Goal: Task Accomplishment & Management: Use online tool/utility

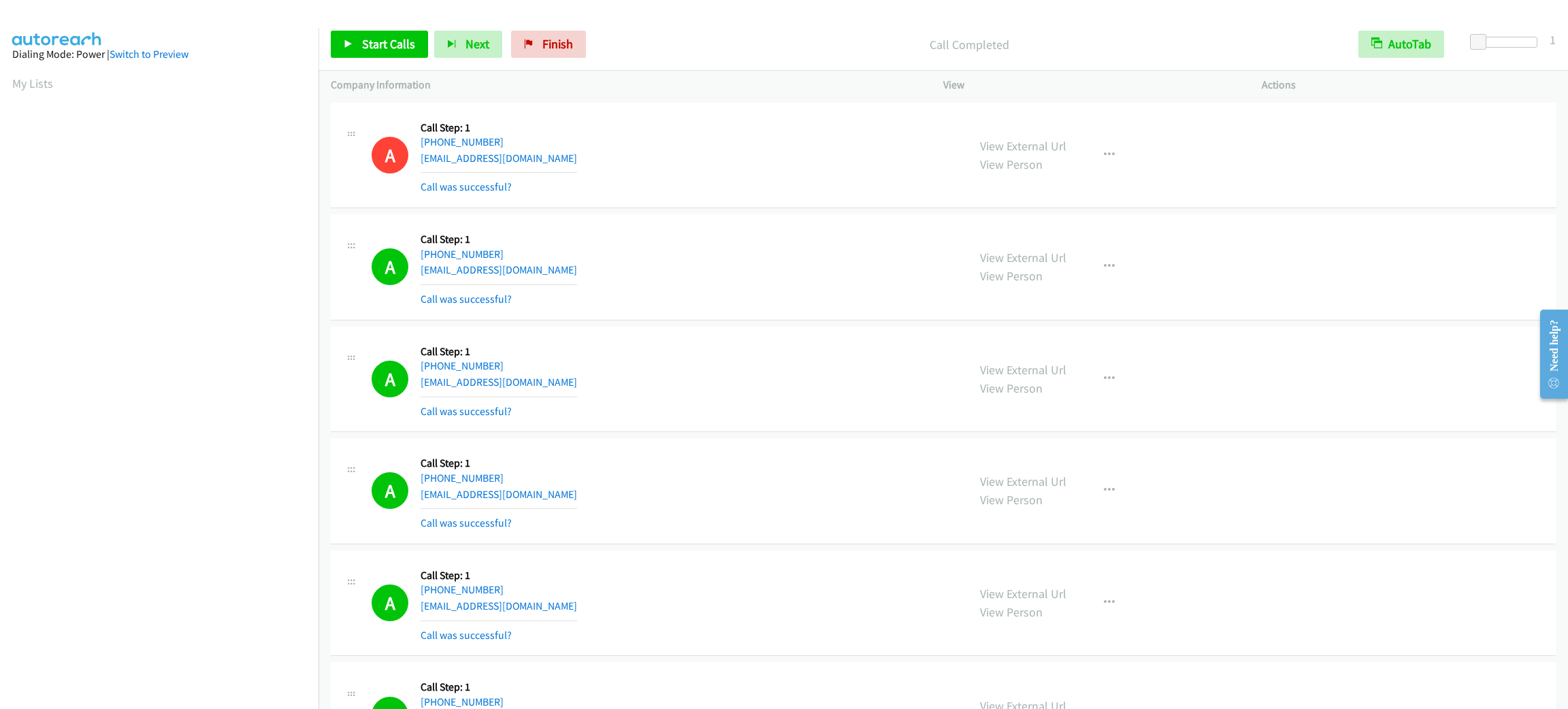
scroll to position [59, 0]
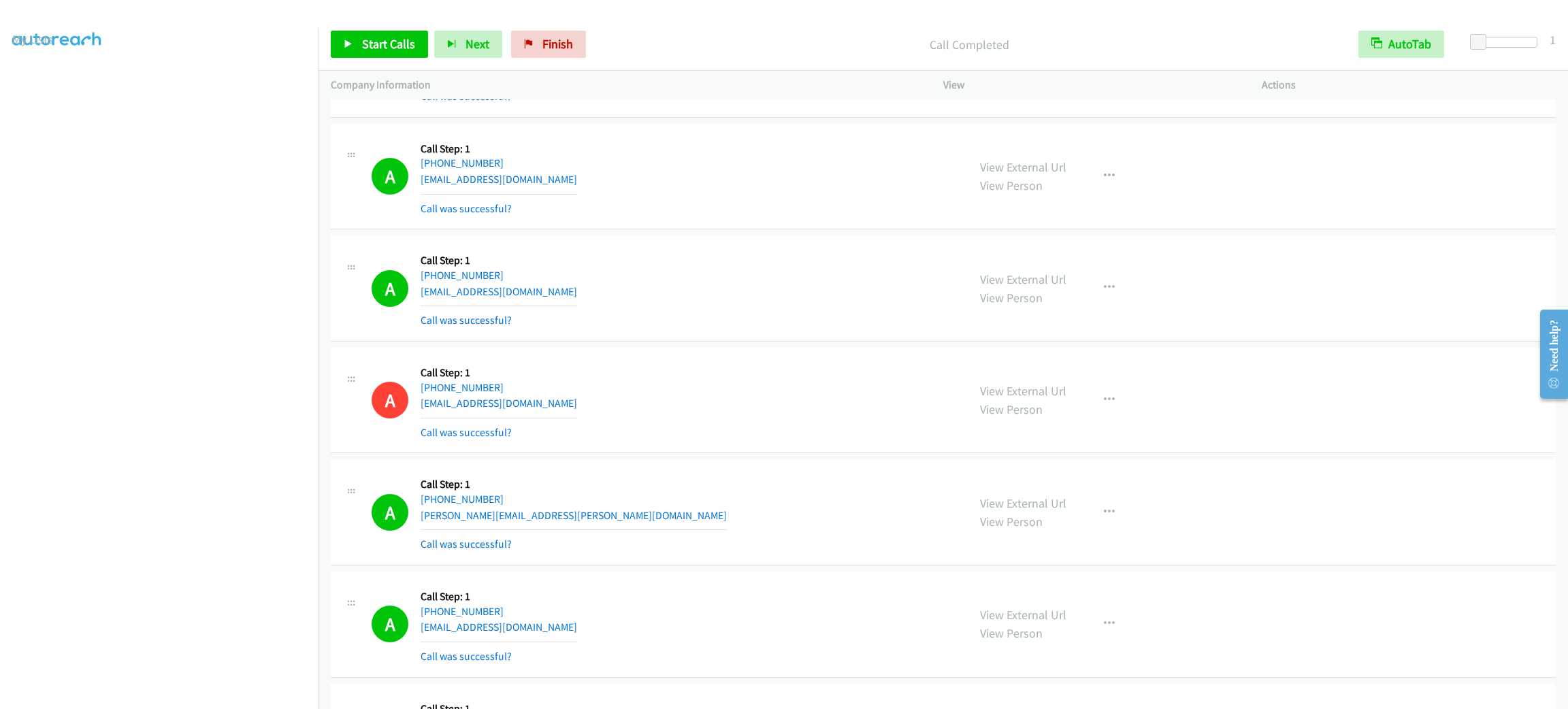
click at [1378, 319] on div "A Callback Scheduled Call Step: 1 America/New_York [PHONE_NUMBER] [EMAIL_ADDRES…" at bounding box center [943, 288] width 1225 height 106
click at [1325, 302] on div "A Callback Scheduled Call Step: 1 America/New_York [PHONE_NUMBER] [EMAIL_ADDRES…" at bounding box center [943, 288] width 1225 height 106
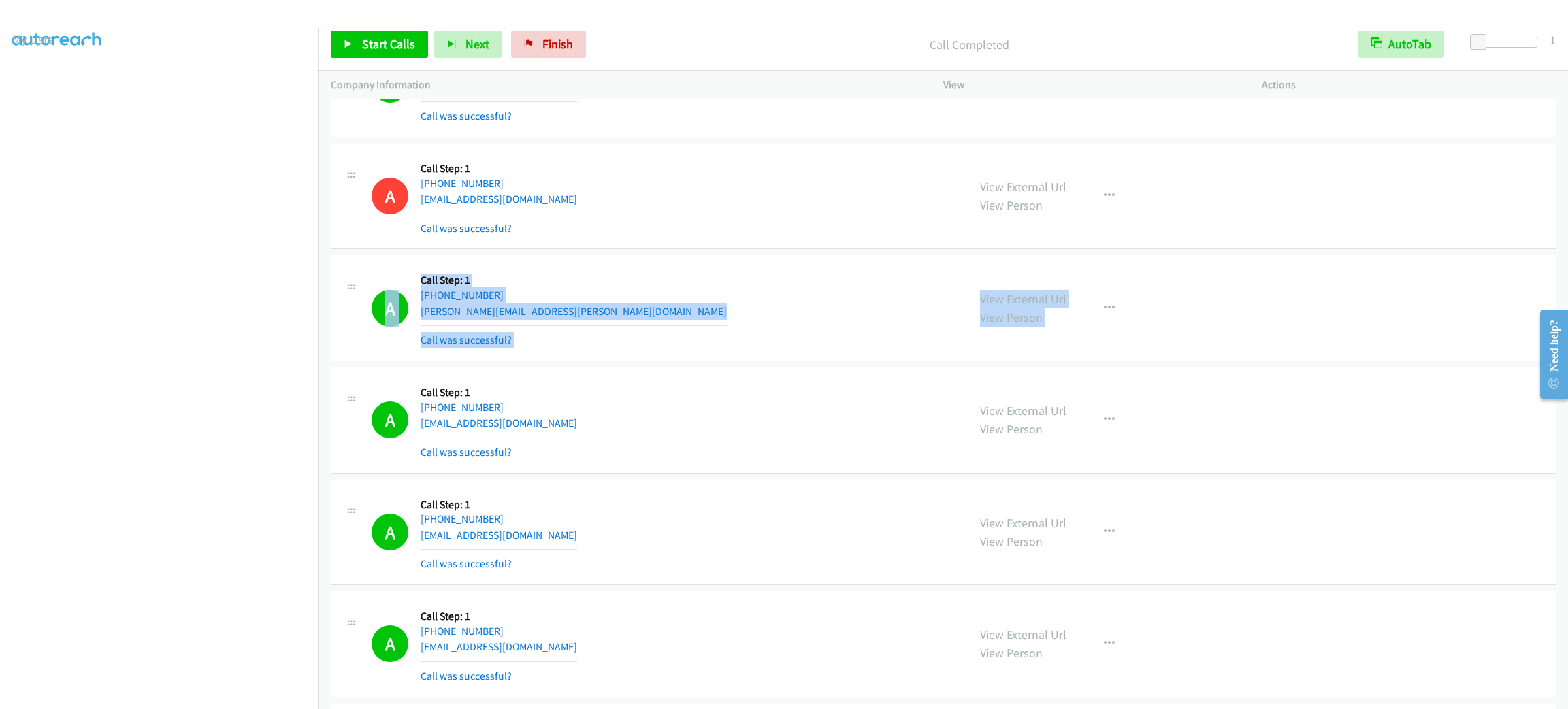
drag, startPoint x: 1321, startPoint y: 234, endPoint x: 1324, endPoint y: 256, distance: 22.2
click at [1317, 250] on div "A Callback Scheduled Call Step: 1 America/[GEOGRAPHIC_DATA] [PHONE_NUMBER] [EMA…" at bounding box center [943, 196] width 1225 height 106
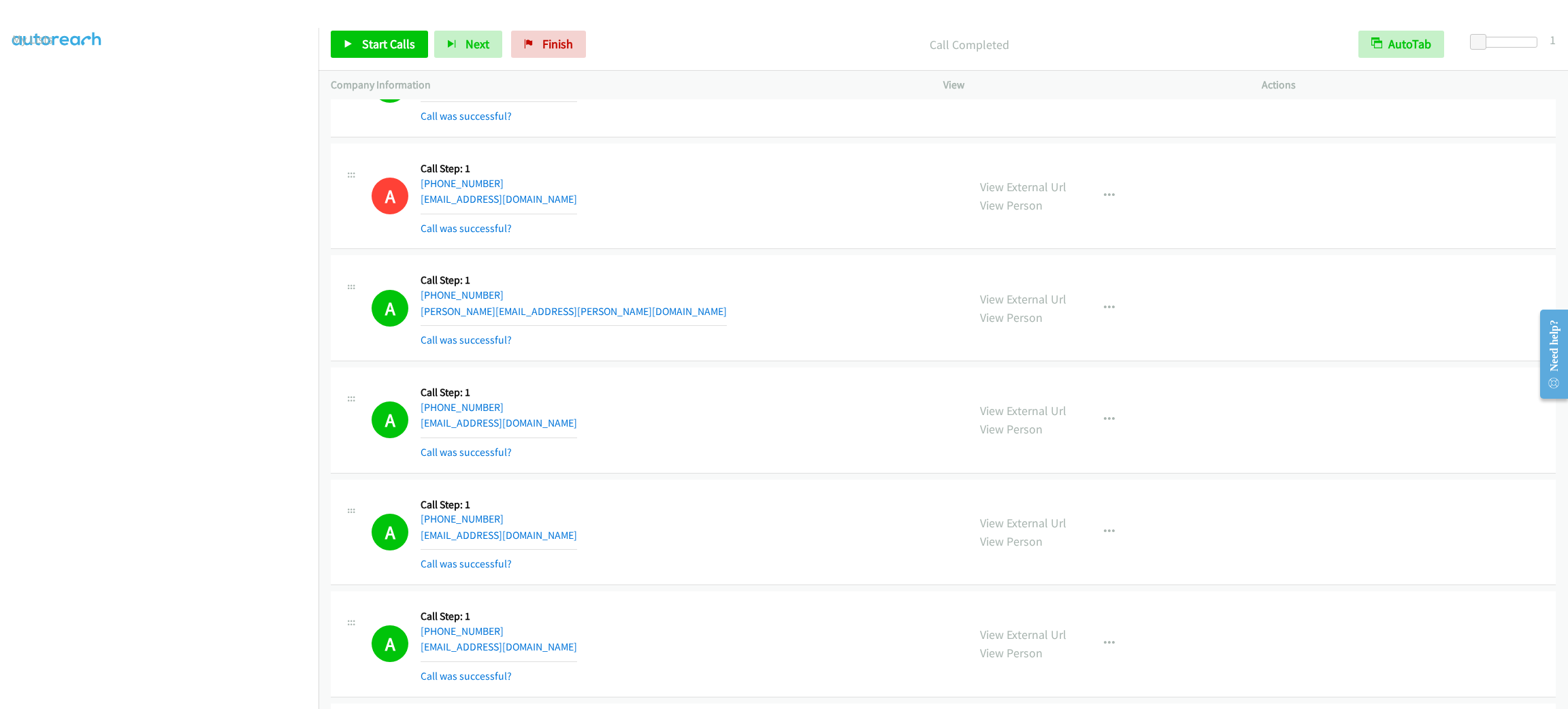
click at [1313, 250] on div "A Callback Scheduled Call Step: 1 America/[GEOGRAPHIC_DATA] [PHONE_NUMBER] [EMA…" at bounding box center [943, 196] width 1225 height 106
click at [647, 393] on div "A Callback Scheduled Call Step: 1 America/New_York [PHONE_NUMBER] [EMAIL_ADDRES…" at bounding box center [663, 420] width 584 height 81
click at [908, 586] on div "A Callback Scheduled Call Step: 1 America/New_York [PHONE_NUMBER] [EMAIL_ADDRES…" at bounding box center [943, 532] width 1225 height 106
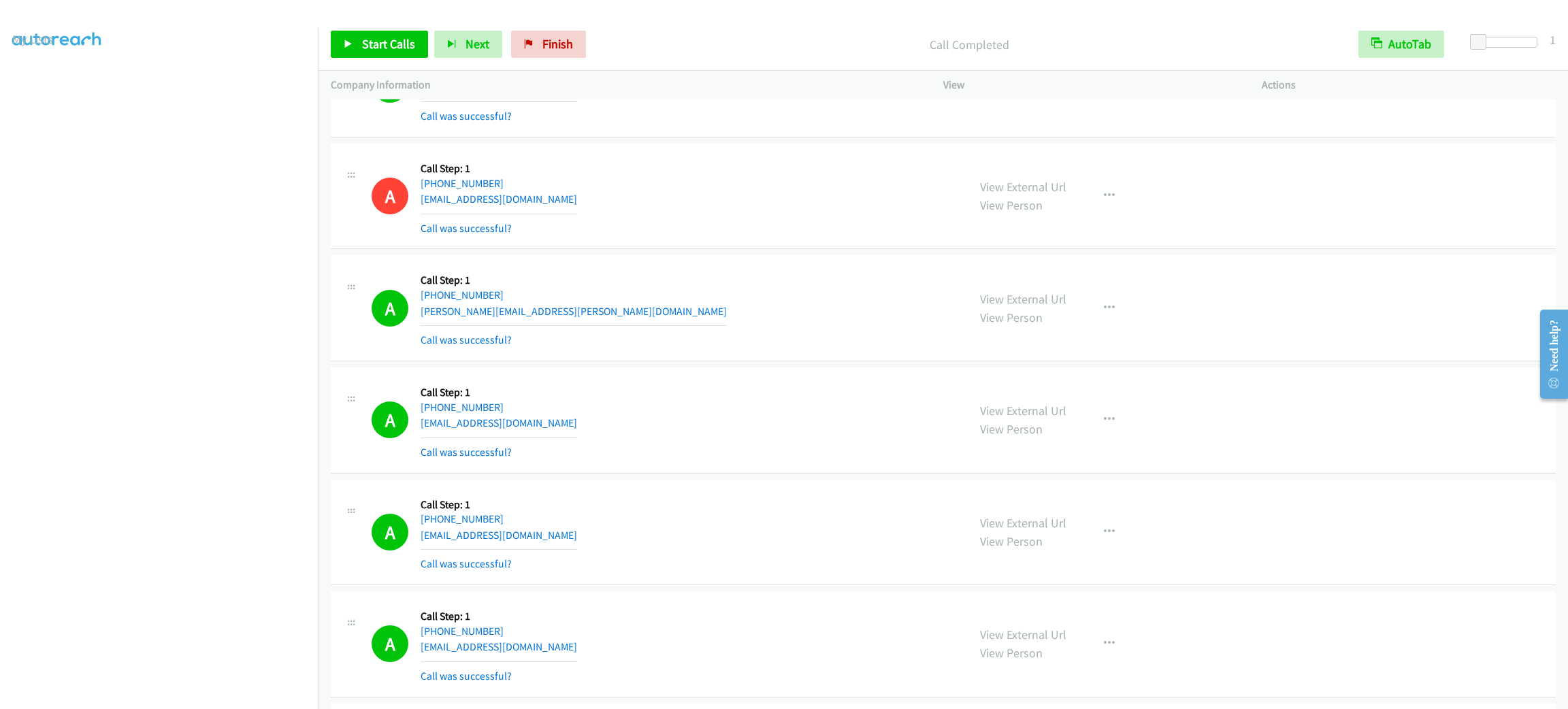
click at [1250, 206] on div "View External Url View Person View External Url Email Schedule/Manage Callback …" at bounding box center [1132, 196] width 331 height 81
click at [734, 322] on div "A Callback Scheduled Call Step: 1 [GEOGRAPHIC_DATA]/[GEOGRAPHIC_DATA] [PHONE_NU…" at bounding box center [663, 308] width 584 height 81
click at [719, 406] on div "A Callback Scheduled Call Step: 1 America/New_York [PHONE_NUMBER] [EMAIL_ADDRES…" at bounding box center [663, 420] width 584 height 81
click at [733, 317] on div "A Callback Scheduled Call Step: 1 [GEOGRAPHIC_DATA]/[GEOGRAPHIC_DATA] [PHONE_NU…" at bounding box center [663, 308] width 584 height 81
drag, startPoint x: 733, startPoint y: 317, endPoint x: 710, endPoint y: 327, distance: 25.1
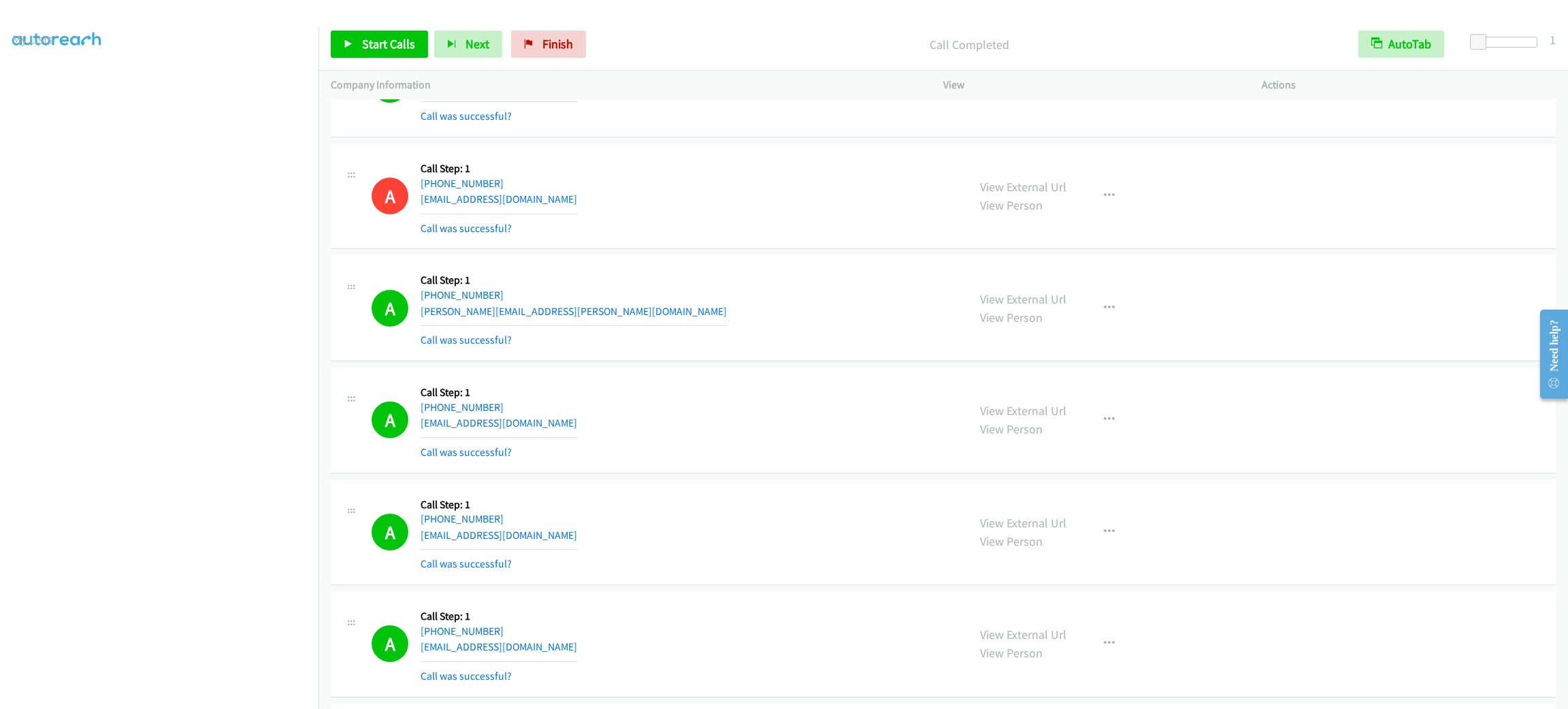
click at [714, 318] on div "A Callback Scheduled Call Step: 1 [GEOGRAPHIC_DATA]/[GEOGRAPHIC_DATA] [PHONE_NU…" at bounding box center [663, 308] width 584 height 81
click at [713, 302] on div "A Callback Scheduled Call Step: 1 [GEOGRAPHIC_DATA]/[GEOGRAPHIC_DATA] [PHONE_NU…" at bounding box center [663, 308] width 584 height 81
click at [651, 341] on div "A Callback Scheduled Call Step: 1 [GEOGRAPHIC_DATA]/[GEOGRAPHIC_DATA] [PHONE_NU…" at bounding box center [663, 308] width 584 height 81
click at [798, 365] on td "A Callback Scheduled Call Step: 1 [GEOGRAPHIC_DATA]/[GEOGRAPHIC_DATA] [PHONE_NU…" at bounding box center [943, 309] width 1249 height 112
click at [1449, 276] on div "A Callback Scheduled Call Step: 1 [GEOGRAPHIC_DATA]/[GEOGRAPHIC_DATA] [PHONE_NU…" at bounding box center [943, 308] width 1225 height 106
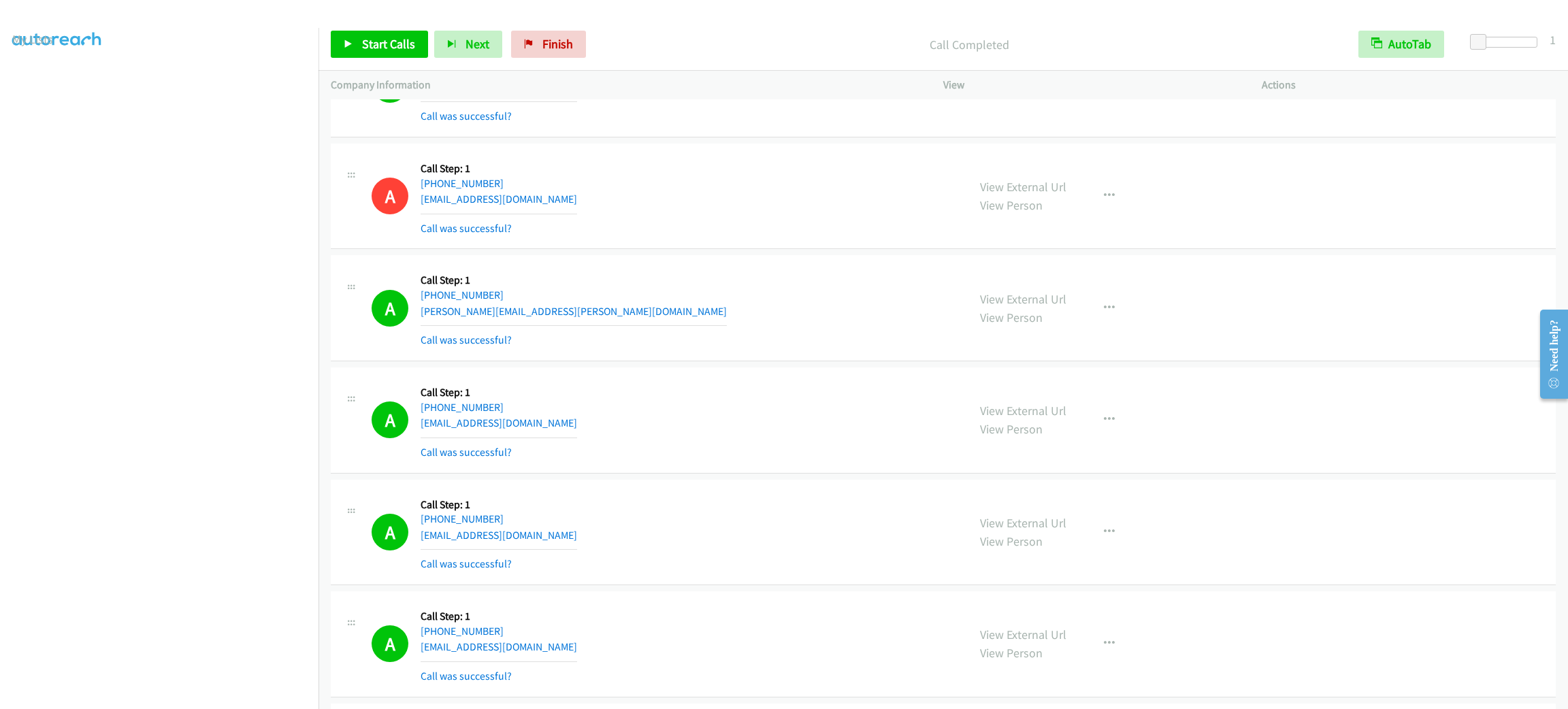
scroll to position [4399, 0]
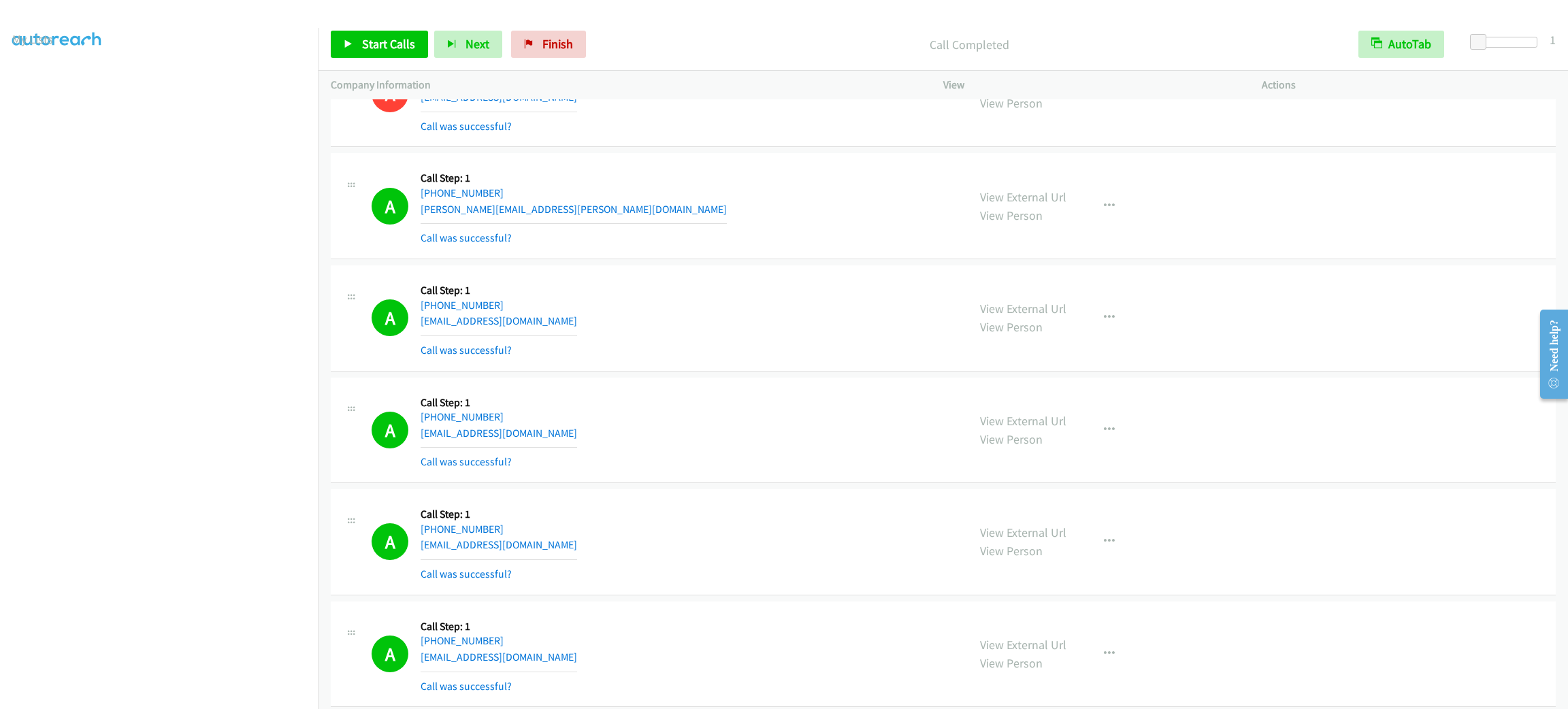
click at [1193, 309] on div "View External Url View Person View External Url Email Schedule/Manage Callback …" at bounding box center [1132, 318] width 331 height 81
click at [1200, 305] on div "View External Url View Person View External Url Email Schedule/Manage Callback …" at bounding box center [1132, 318] width 331 height 81
click at [1200, 304] on div "View External Url View Person View External Url Email Schedule/Manage Callback …" at bounding box center [1132, 318] width 331 height 81
click at [1200, 302] on div "View External Url View Person View External Url Email Schedule/Manage Callback …" at bounding box center [1132, 318] width 331 height 81
click at [693, 247] on div "A Callback Scheduled Call Step: 1 [GEOGRAPHIC_DATA]/[GEOGRAPHIC_DATA] [PHONE_NU…" at bounding box center [663, 206] width 584 height 81
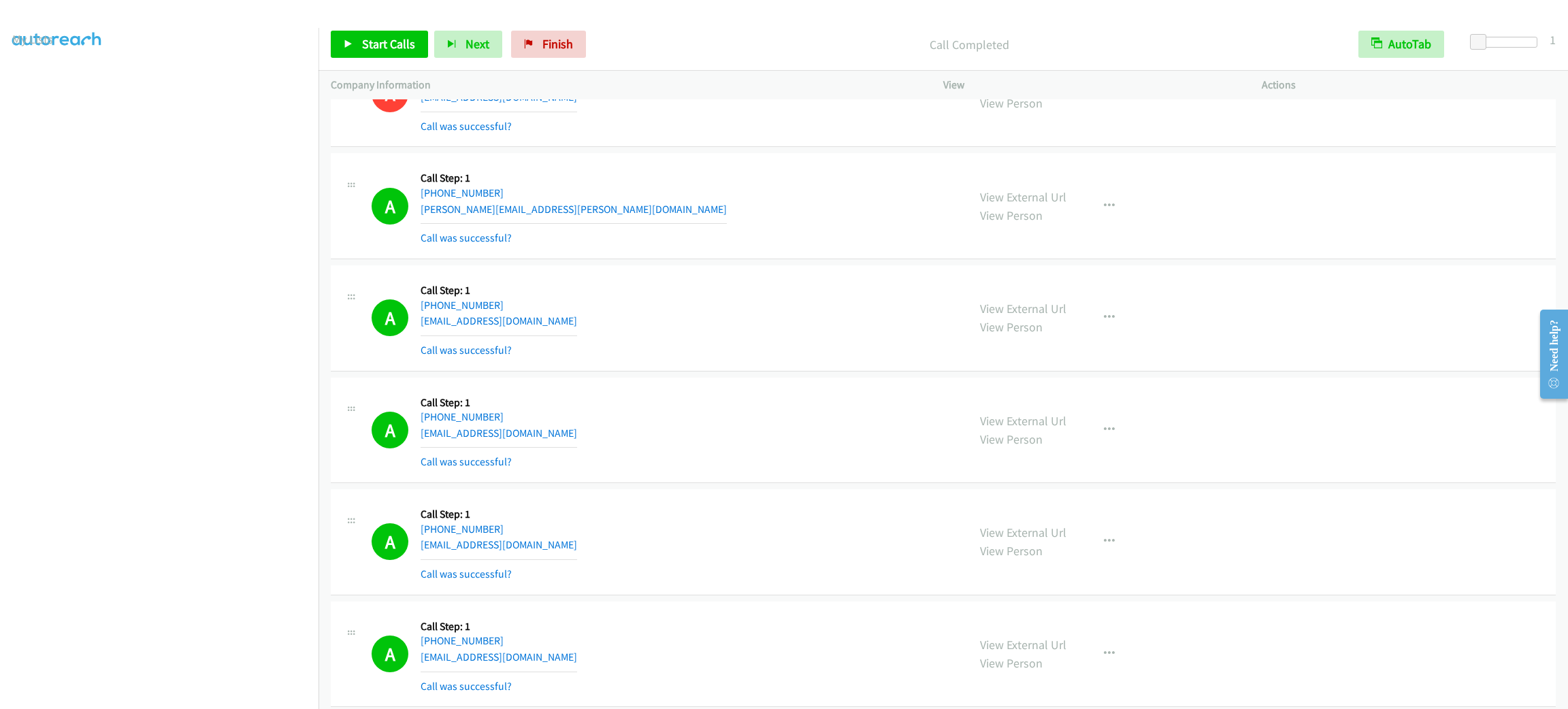
click at [693, 247] on div "A Callback Scheduled Call Step: 1 [GEOGRAPHIC_DATA]/[GEOGRAPHIC_DATA] [PHONE_NU…" at bounding box center [663, 206] width 584 height 81
click at [377, 53] on link "Start Calls" at bounding box center [379, 44] width 97 height 27
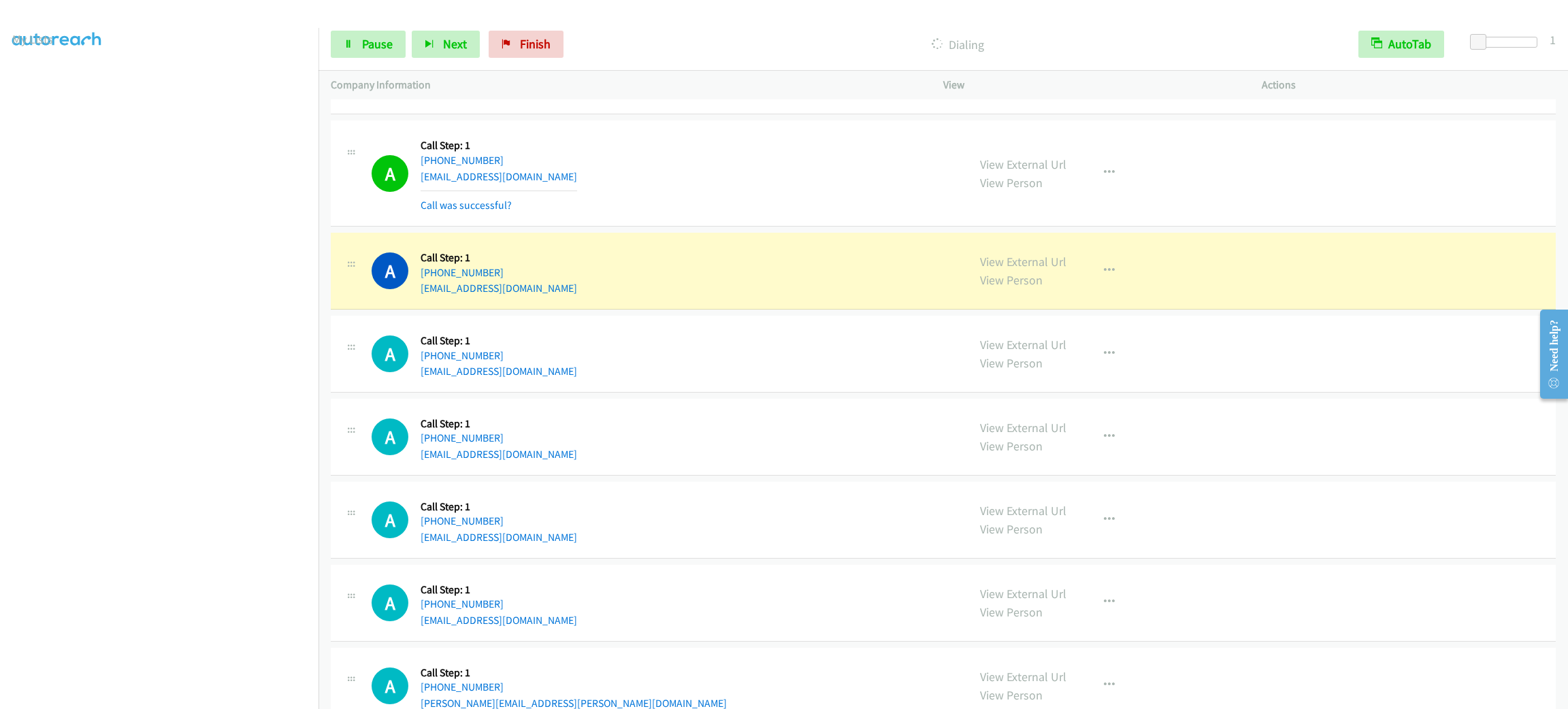
scroll to position [5319, 0]
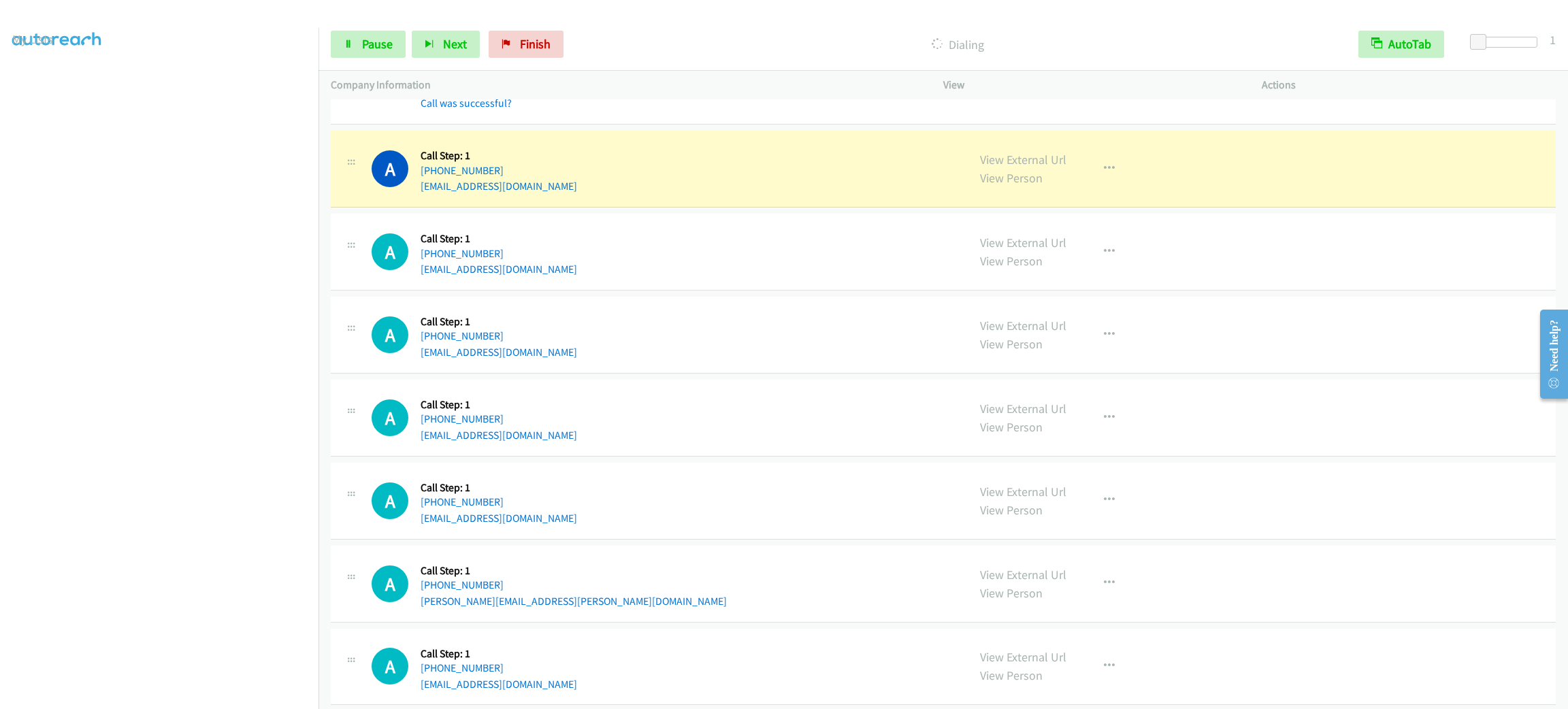
click at [765, 416] on div "A Callback Scheduled Call Step: 1 America/New_York [PHONE_NUMBER] [EMAIL_ADDRES…" at bounding box center [663, 418] width 584 height 52
click at [773, 559] on div "A Callback Scheduled Call Step: 1 America/Los_Angeles [PHONE_NUMBER] [PERSON_NA…" at bounding box center [943, 584] width 1225 height 77
click at [779, 527] on div "A Callback Scheduled Call Step: 1 America/New_York [PHONE_NUMBER] [EMAIL_ADDRES…" at bounding box center [663, 501] width 584 height 52
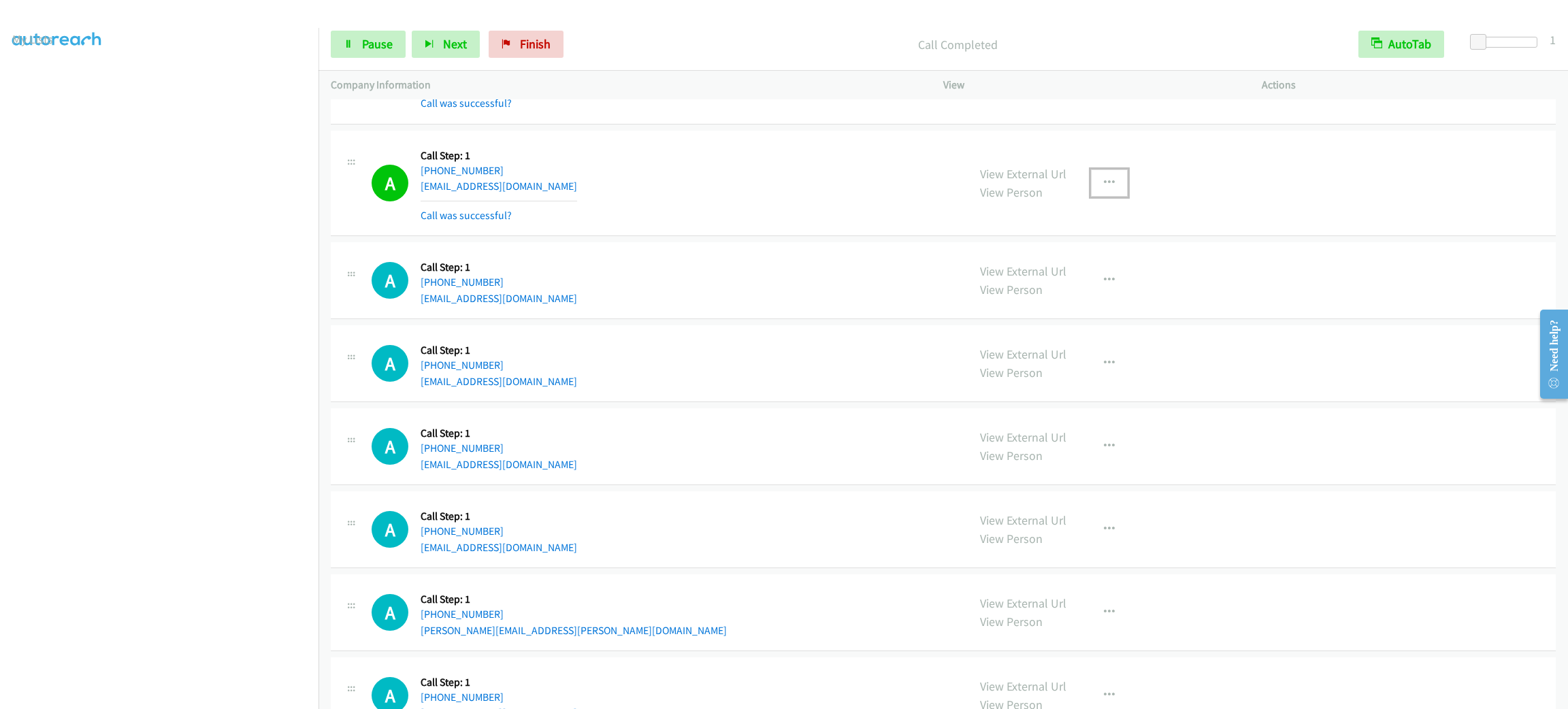
click at [1091, 196] on button "button" at bounding box center [1109, 183] width 37 height 27
click at [1076, 313] on link "Add to do not call list" at bounding box center [1036, 299] width 181 height 27
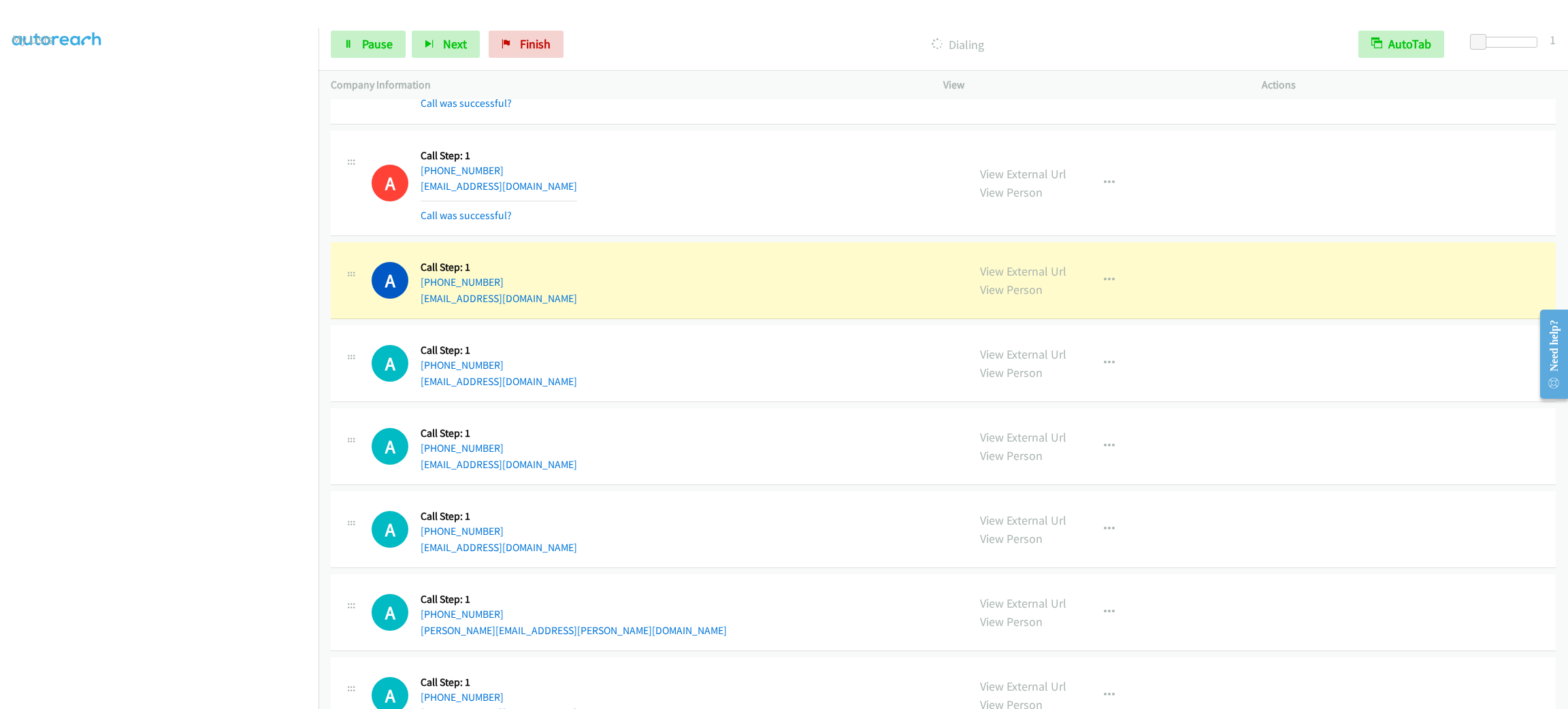
scroll to position [5421, 0]
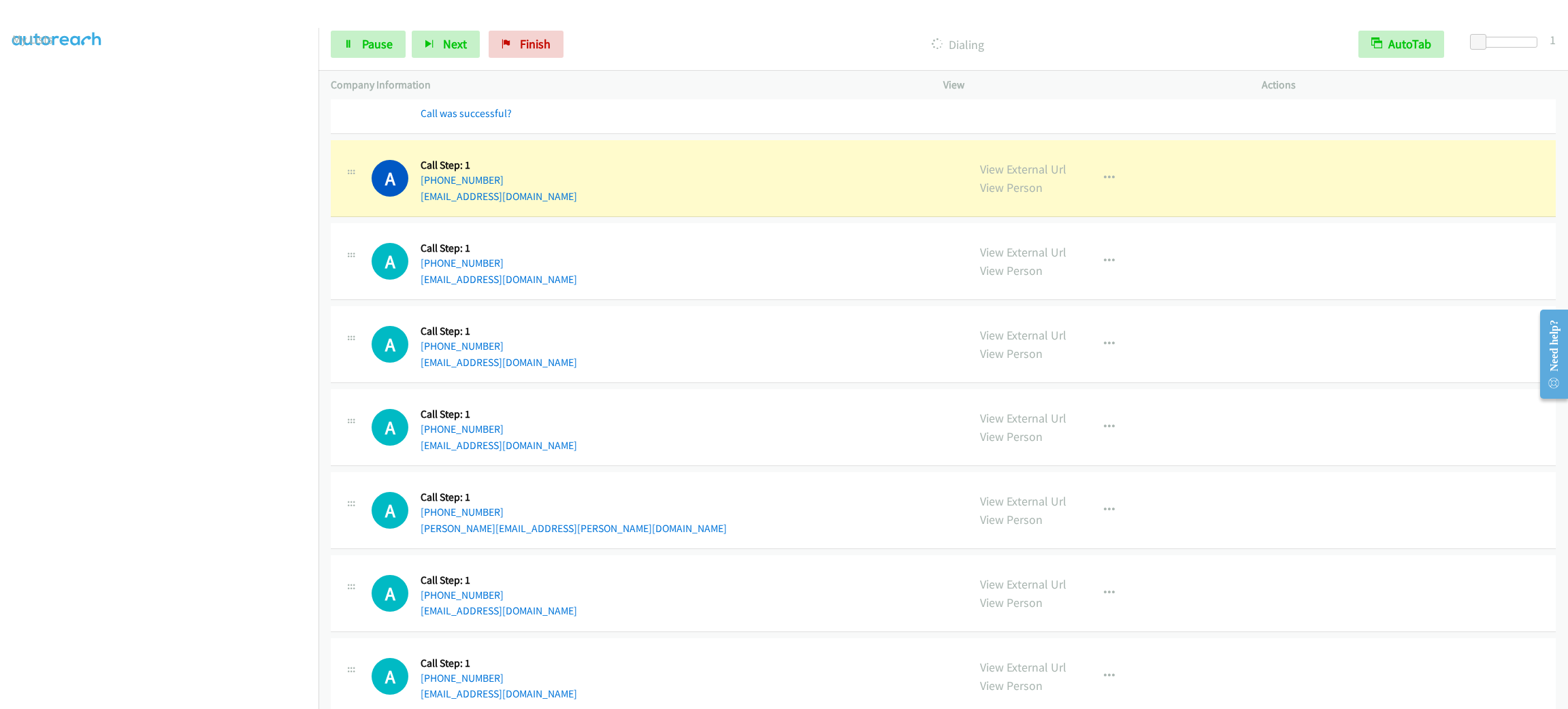
click at [808, 403] on div "A Callback Scheduled Call Step: 1 America/New_York [PHONE_NUMBER] [EMAIL_ADDRES…" at bounding box center [943, 428] width 1225 height 77
click at [808, 401] on td "A Callback Scheduled Call Step: 1 America/New_York [PHONE_NUMBER] [EMAIL_ADDRES…" at bounding box center [943, 428] width 1249 height 83
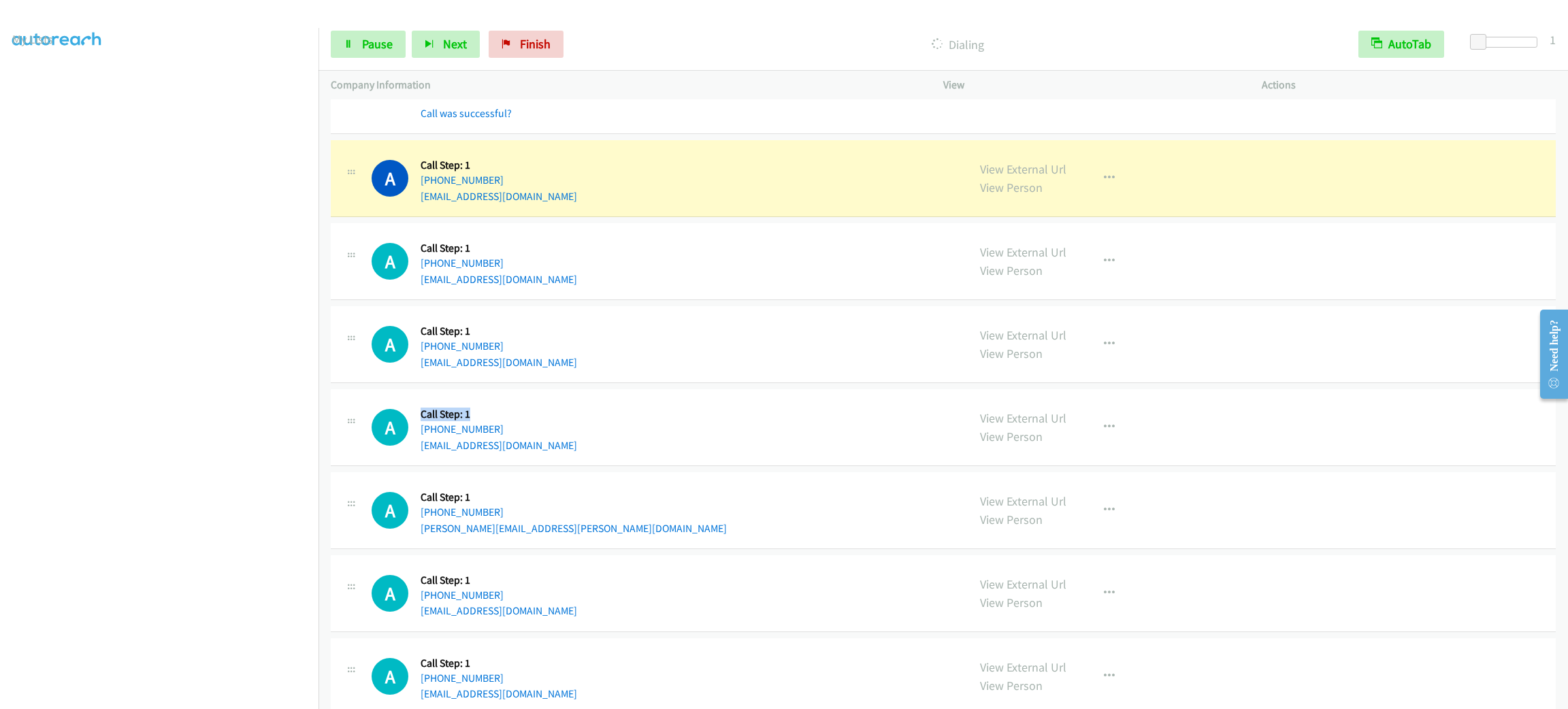
click at [808, 401] on td "A Callback Scheduled Call Step: 1 America/New_York [PHONE_NUMBER] [EMAIL_ADDRES…" at bounding box center [943, 428] width 1249 height 83
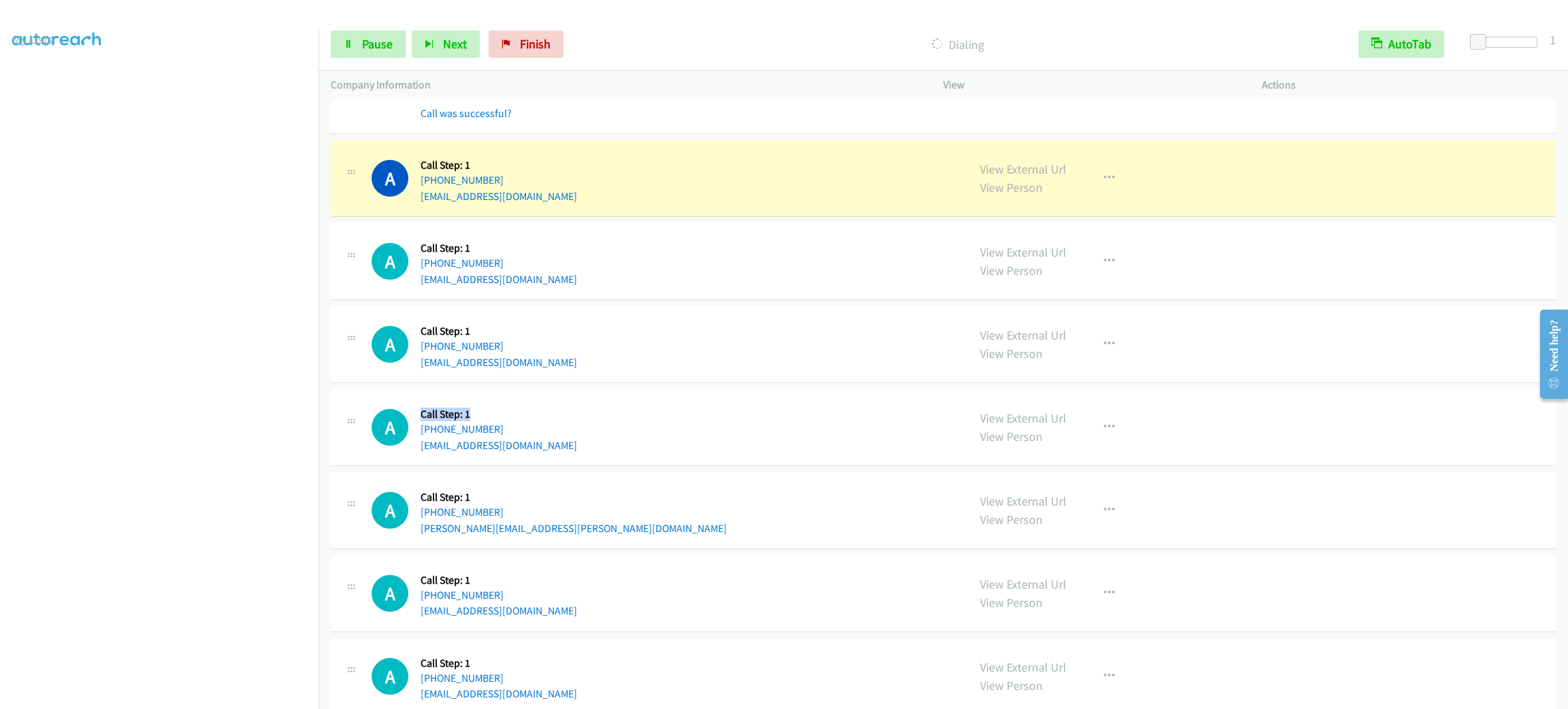
click at [808, 401] on td "A Callback Scheduled Call Step: 1 America/New_York [PHONE_NUMBER] [EMAIL_ADDRES…" at bounding box center [943, 428] width 1249 height 83
click at [757, 338] on div "A Callback Scheduled Call Step: 1 America/New_York [PHONE_NUMBER] [EMAIL_ADDRES…" at bounding box center [663, 345] width 584 height 52
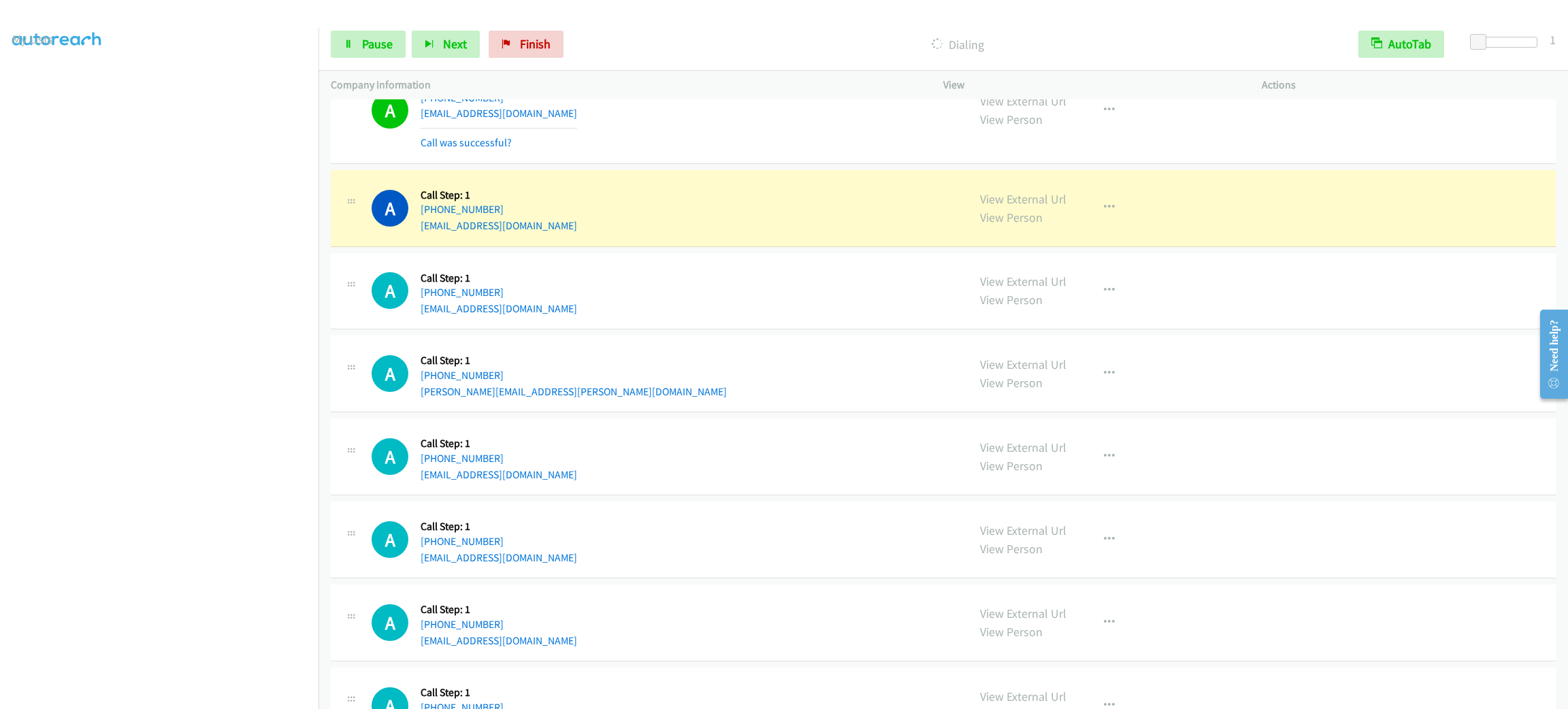
scroll to position [5717, 0]
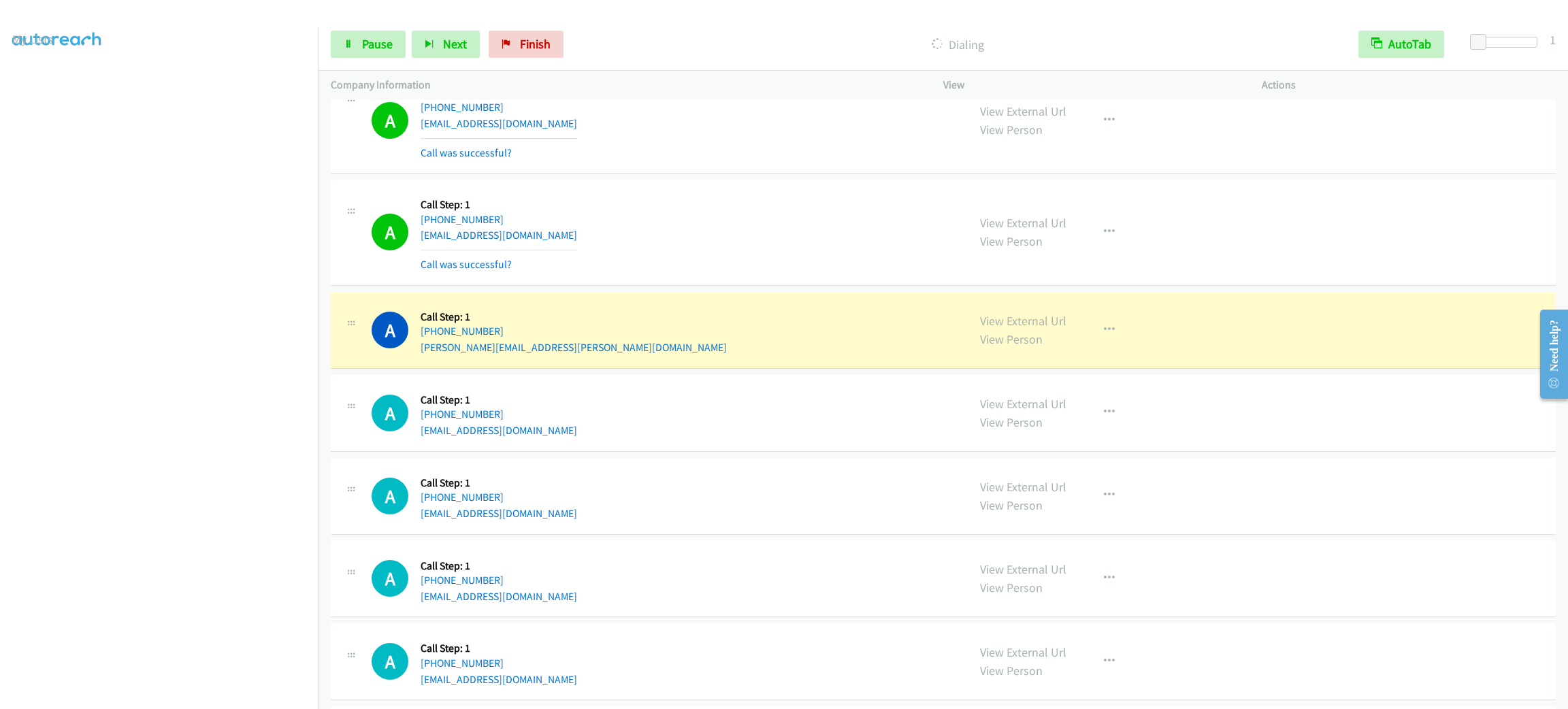
click at [166, 697] on aside "Dialing Mode: Power | Switch to Preview My Lists" at bounding box center [159, 360] width 319 height 753
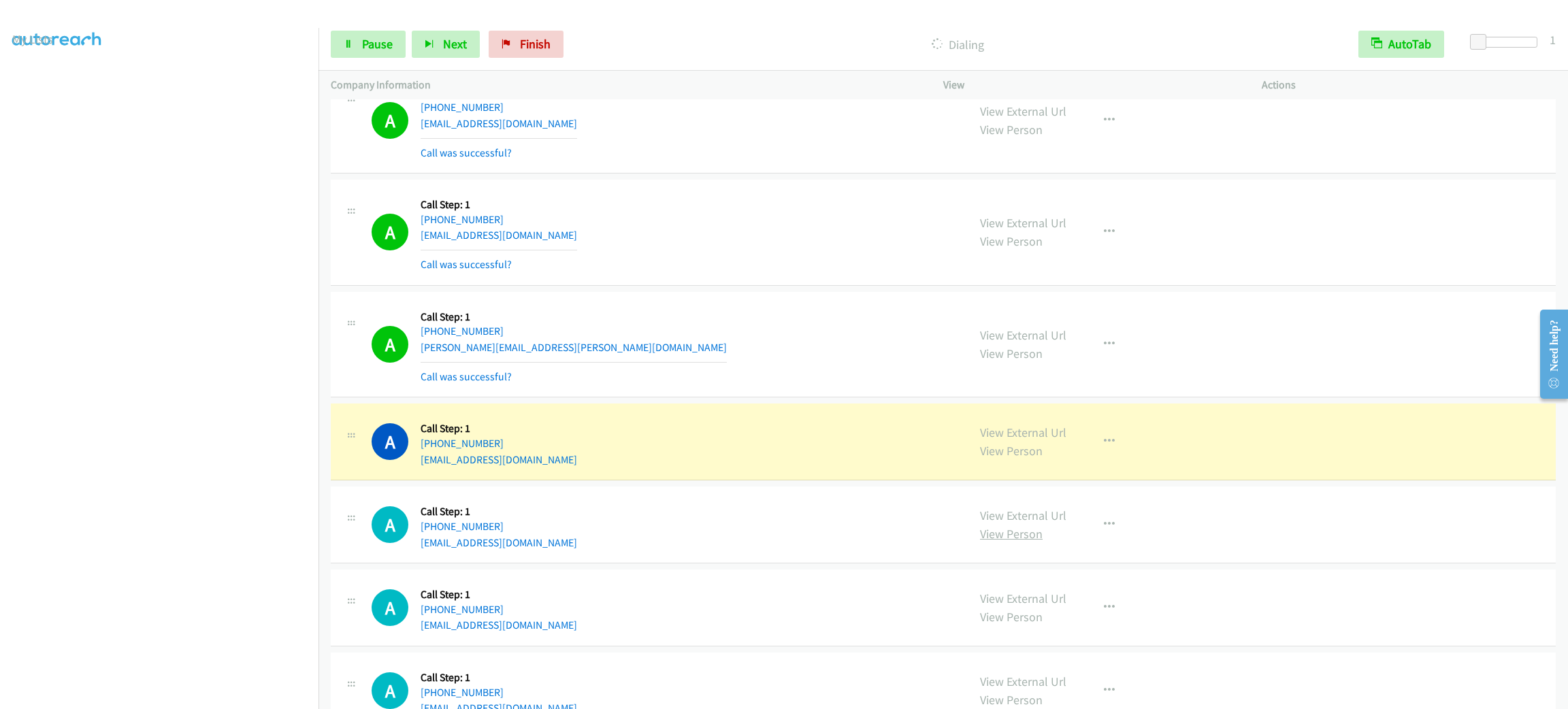
scroll to position [6027, 0]
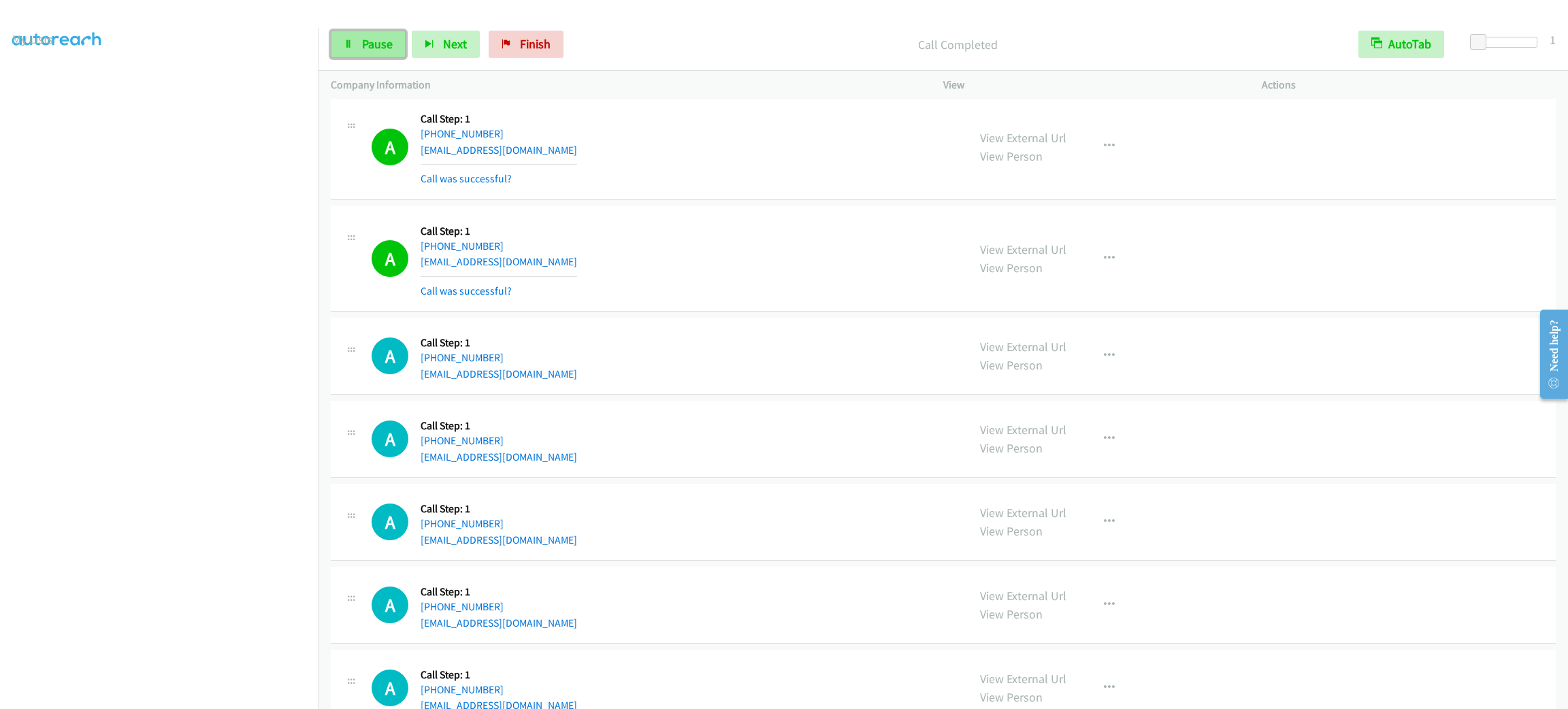
click at [365, 33] on link "Pause" at bounding box center [367, 44] width 75 height 27
click at [365, 33] on link "Start Calls" at bounding box center [379, 44] width 97 height 27
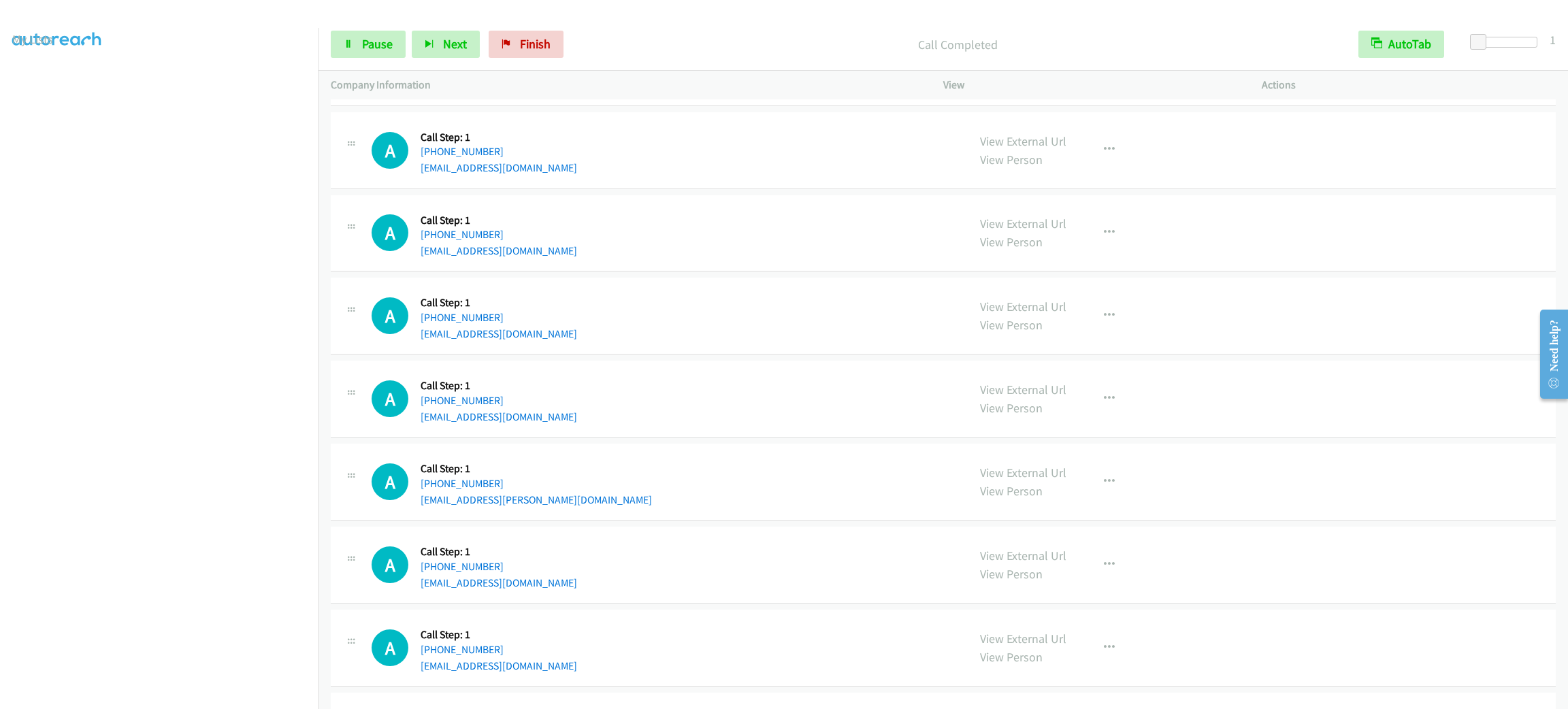
scroll to position [6661, 0]
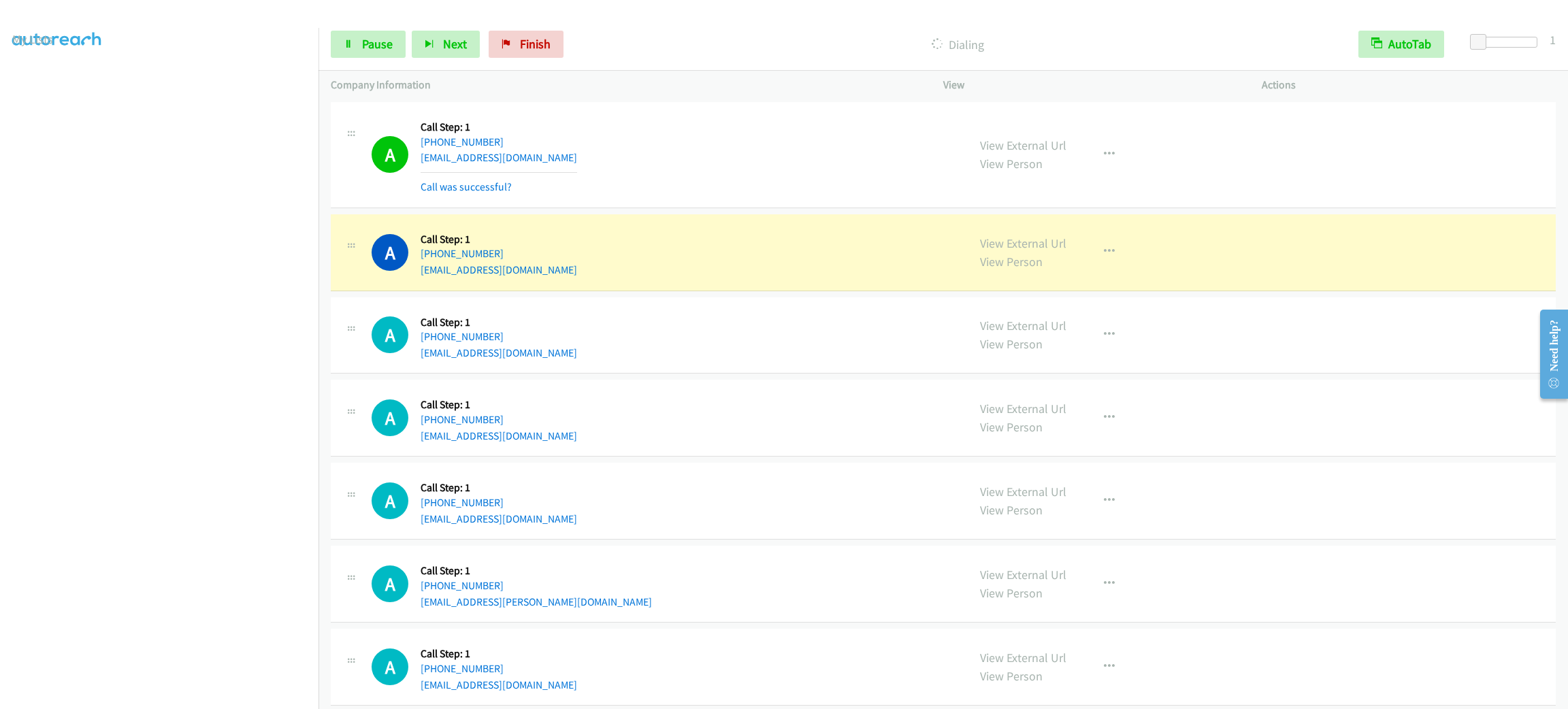
drag, startPoint x: 785, startPoint y: 157, endPoint x: 774, endPoint y: 158, distance: 11.0
click at [787, 158] on div "A Callback Scheduled Call Step: 1 America/New_York [PHONE_NUMBER] [EMAIL_ADDRES…" at bounding box center [663, 155] width 584 height 81
click at [748, 171] on div "A Callback Scheduled Call Step: 1 America/New_York [PHONE_NUMBER] [EMAIL_ADDRES…" at bounding box center [663, 155] width 584 height 81
click at [761, 166] on div "A Callback Scheduled Call Step: 1 America/New_York [PHONE_NUMBER] [EMAIL_ADDRES…" at bounding box center [663, 155] width 584 height 81
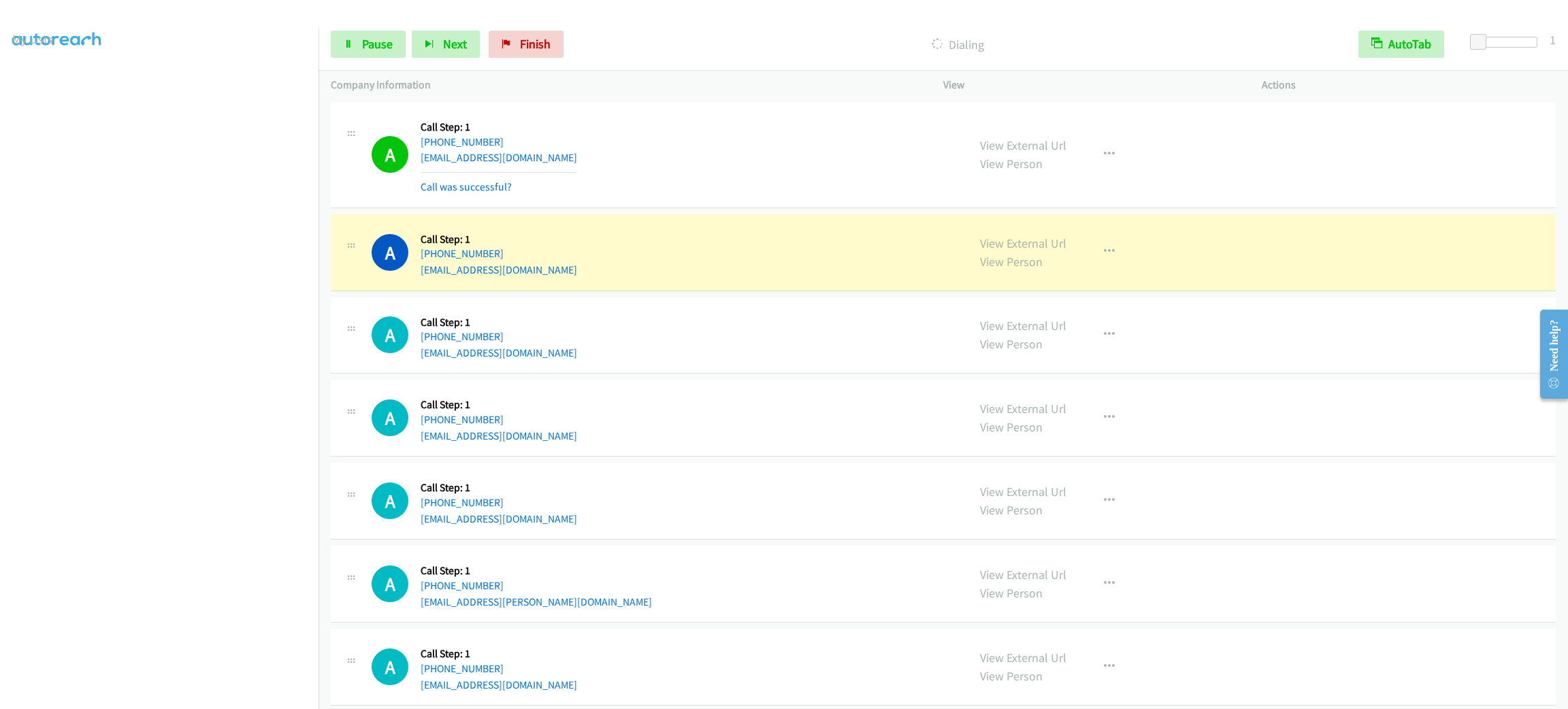
click at [748, 196] on div "A Callback Scheduled Call Step: 1 America/New_York [PHONE_NUMBER] [EMAIL_ADDRES…" at bounding box center [663, 155] width 584 height 81
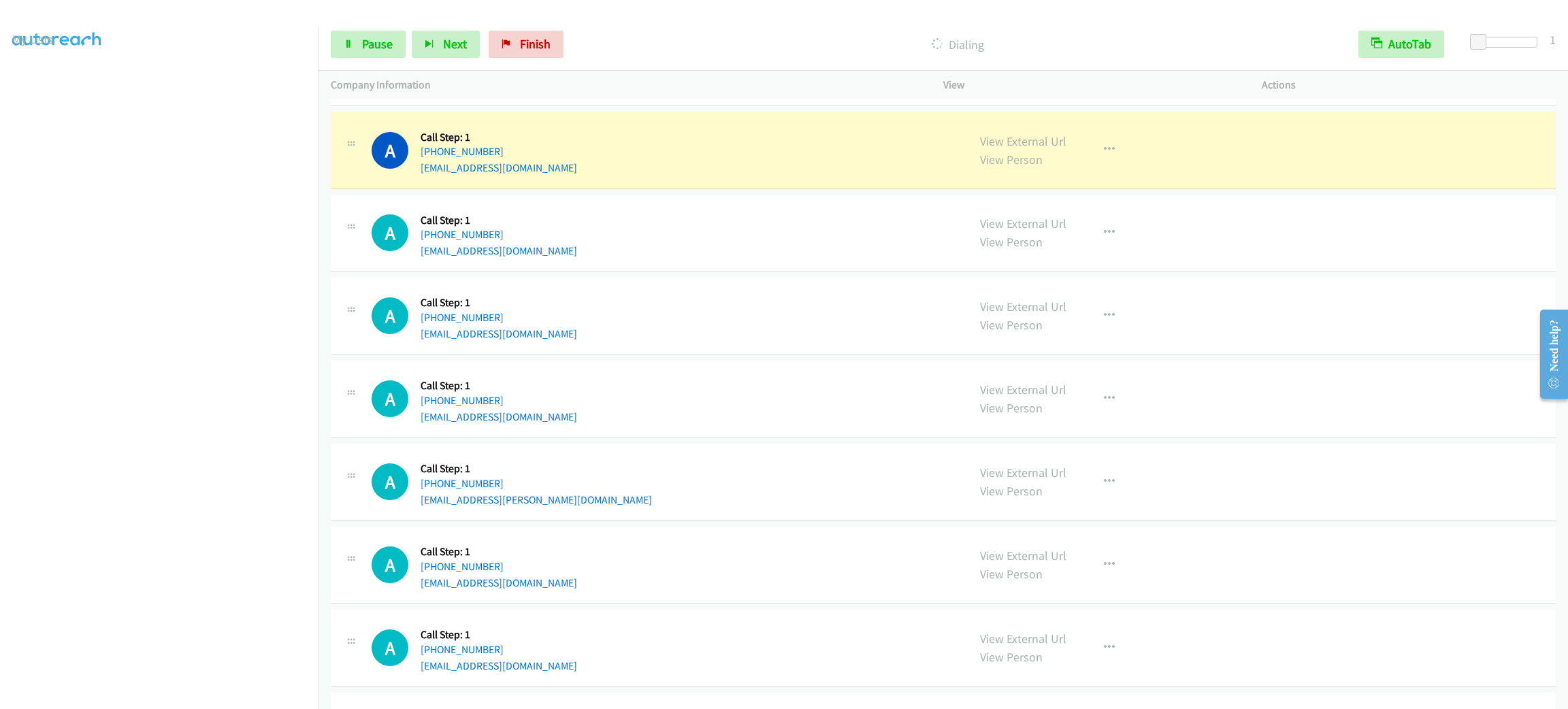
click at [767, 355] on div "A Callback Scheduled Call Step: 1 America/New_York [PHONE_NUMBER] [EMAIL_ADDRES…" at bounding box center [943, 316] width 1225 height 77
click at [755, 272] on div "A Callback Scheduled Call Step: 1 America/New_York [PHONE_NUMBER] [EMAIL_ADDRES…" at bounding box center [943, 234] width 1225 height 77
drag, startPoint x: 746, startPoint y: 271, endPoint x: 733, endPoint y: 282, distance: 17.0
click at [733, 272] on div "A Callback Scheduled Call Step: 1 America/New_York [PHONE_NUMBER] [EMAIL_ADDRES…" at bounding box center [943, 234] width 1225 height 77
drag, startPoint x: 729, startPoint y: 282, endPoint x: 695, endPoint y: 312, distance: 45.3
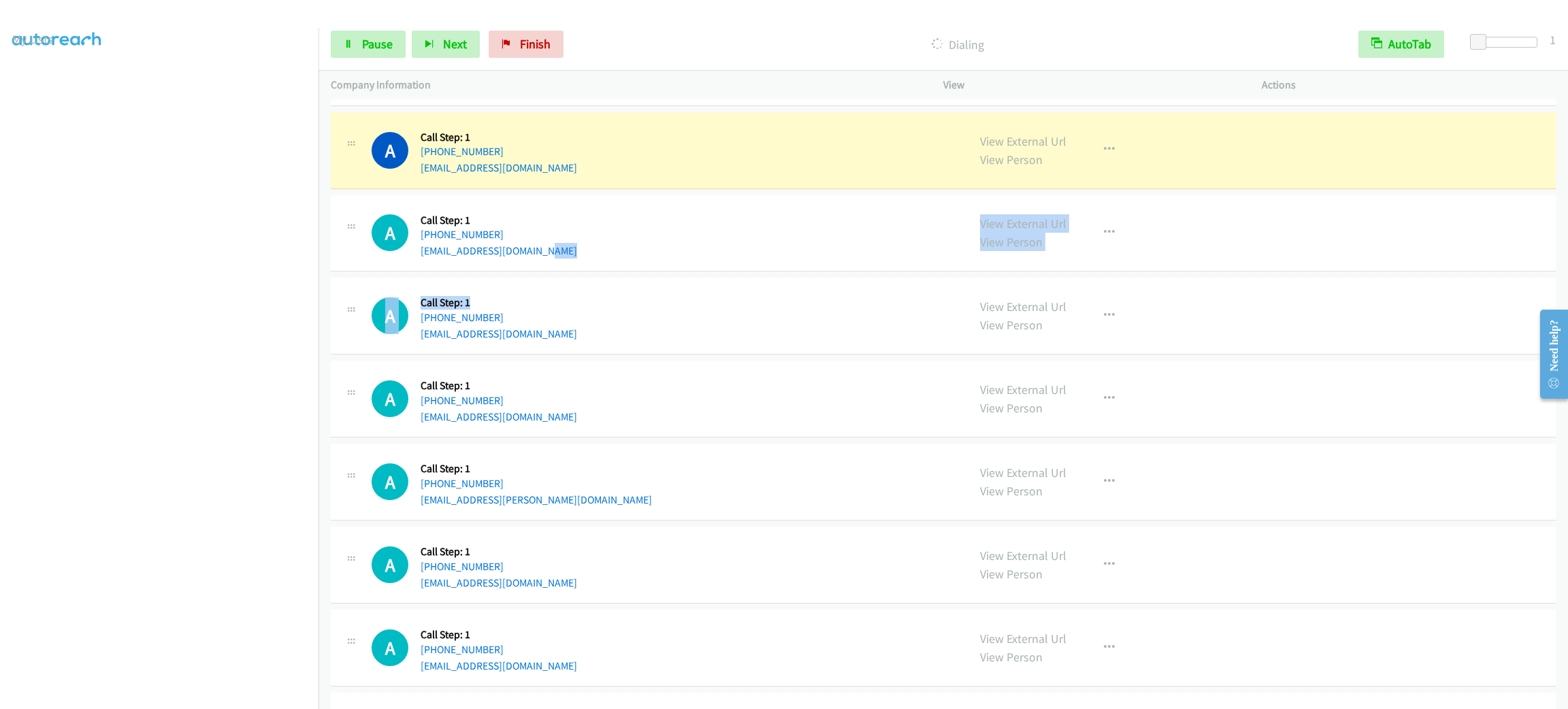
click at [680, 312] on div "A Callback Scheduled Call Step: 1 America/New_York [PHONE_NUMBER] [EMAIL_ADDRES…" at bounding box center [663, 316] width 584 height 52
click at [683, 318] on div "A Callback Scheduled Call Step: 1 America/New_York [PHONE_NUMBER] [EMAIL_ADDRES…" at bounding box center [663, 316] width 584 height 52
click at [683, 317] on div "A Callback Scheduled Call Step: 1 America/New_York [PHONE_NUMBER] [EMAIL_ADDRES…" at bounding box center [663, 316] width 584 height 52
click at [664, 302] on div "A Callback Scheduled Call Step: 1 America/New_York [PHONE_NUMBER] [EMAIL_ADDRES…" at bounding box center [943, 316] width 1225 height 77
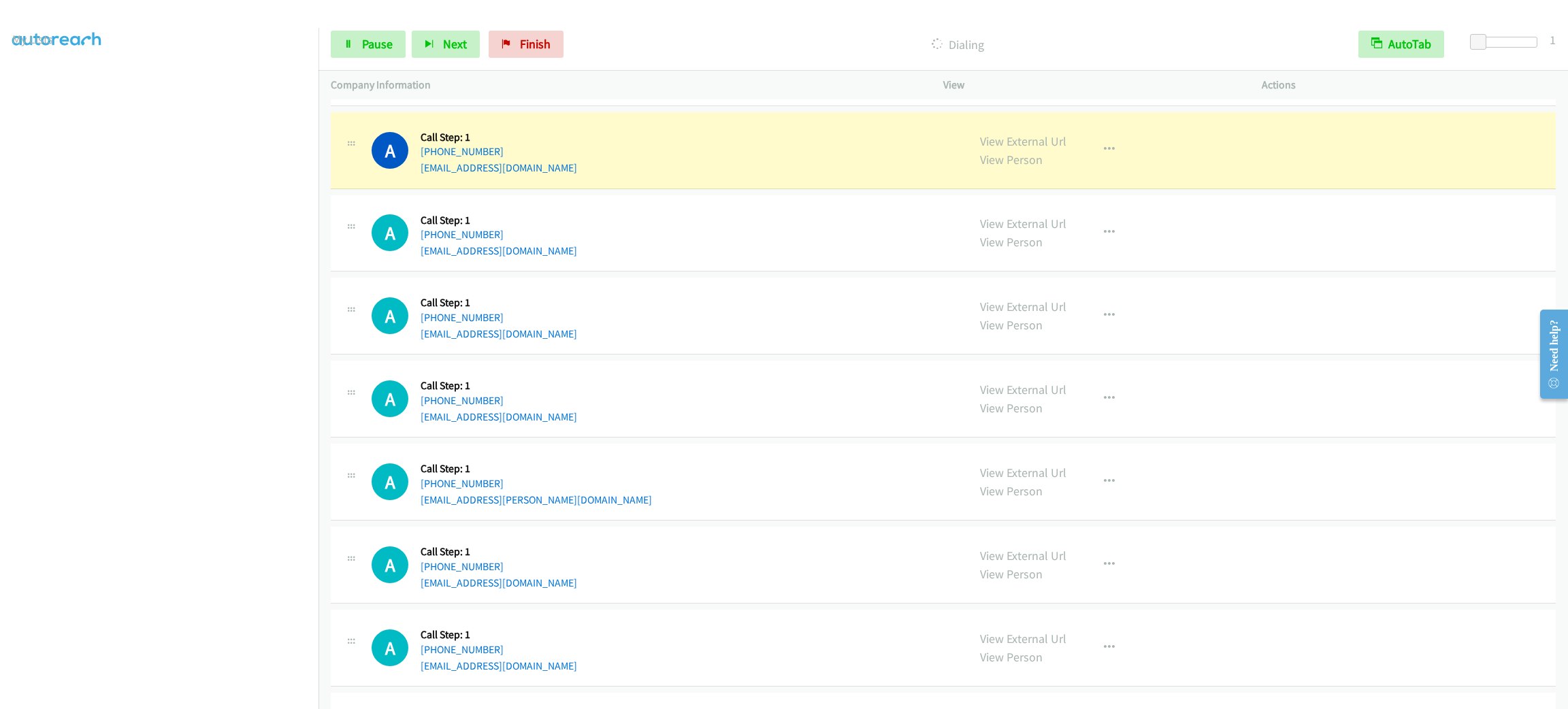
click at [733, 259] on div "A Callback Scheduled Call Step: 1 America/New_York [PHONE_NUMBER] [EMAIL_ADDRES…" at bounding box center [663, 233] width 584 height 52
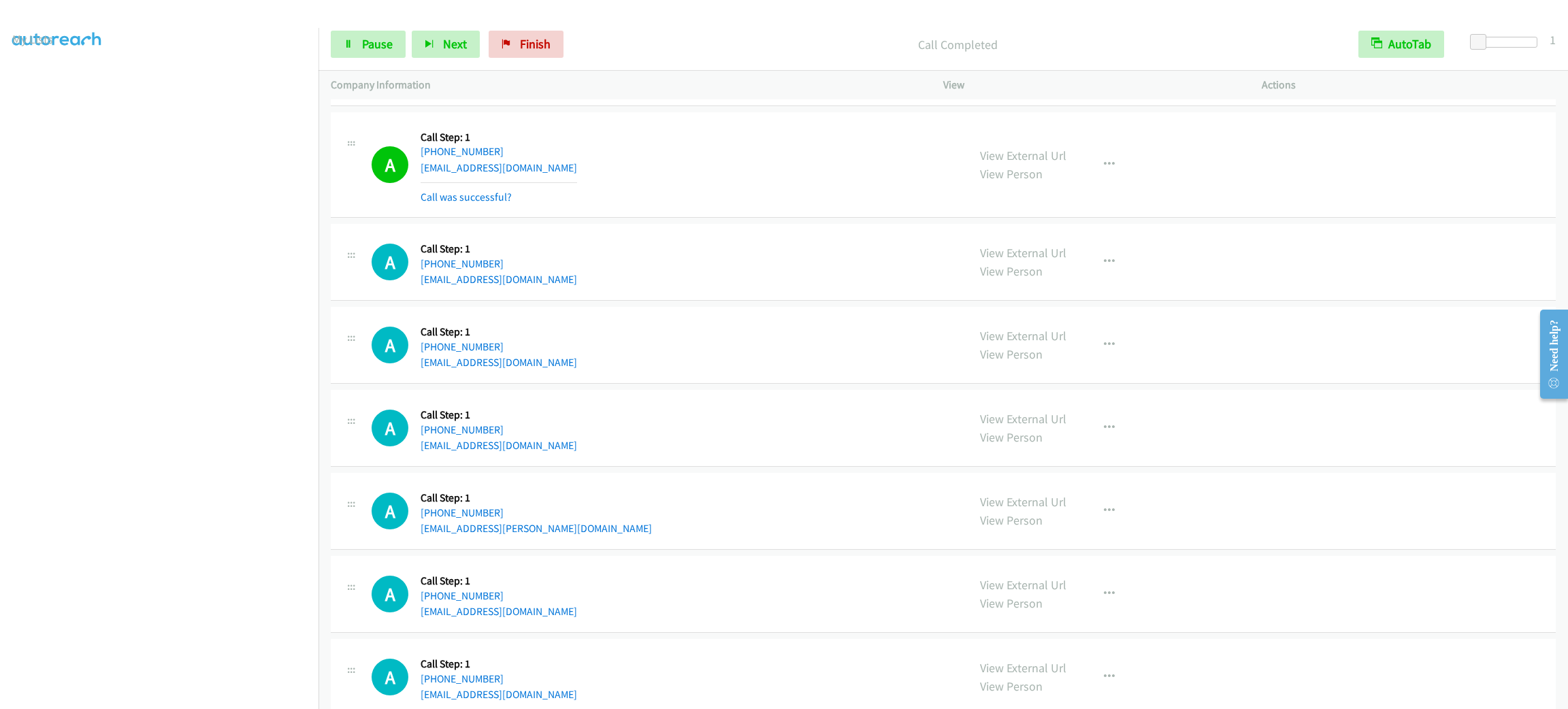
click at [733, 277] on div "A Callback Scheduled Call Step: 1 America/New_York [PHONE_NUMBER] [EMAIL_ADDRES…" at bounding box center [663, 262] width 584 height 52
click at [733, 285] on div "A Callback Scheduled Call Step: 1 America/New_York [PHONE_NUMBER] [EMAIL_ADDRES…" at bounding box center [663, 262] width 584 height 52
drag, startPoint x: 729, startPoint y: 284, endPoint x: 712, endPoint y: 287, distance: 17.3
click at [728, 284] on div "A Callback Scheduled Call Step: 1 America/New_York [PHONE_NUMBER] [EMAIL_ADDRES…" at bounding box center [663, 262] width 584 height 52
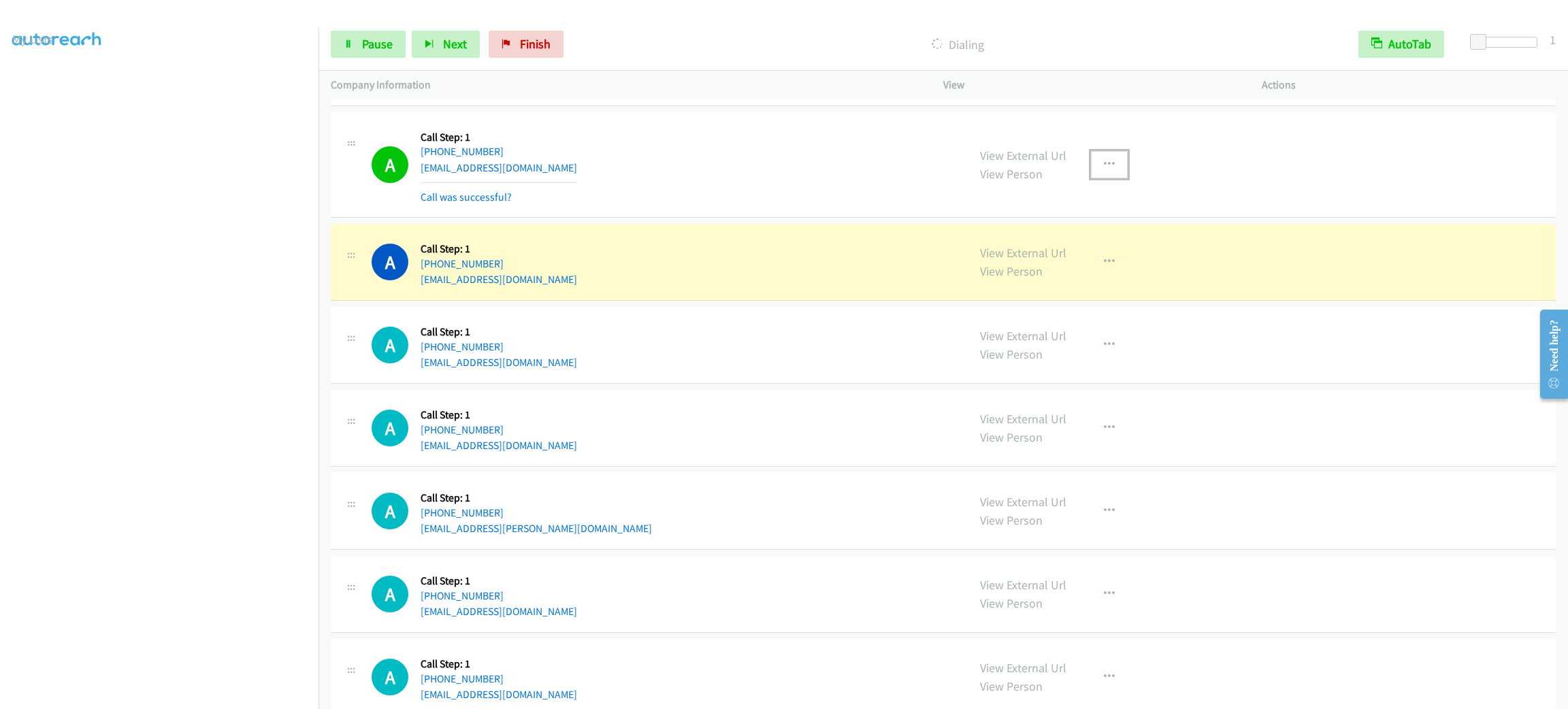
click at [1095, 177] on button "button" at bounding box center [1109, 164] width 37 height 27
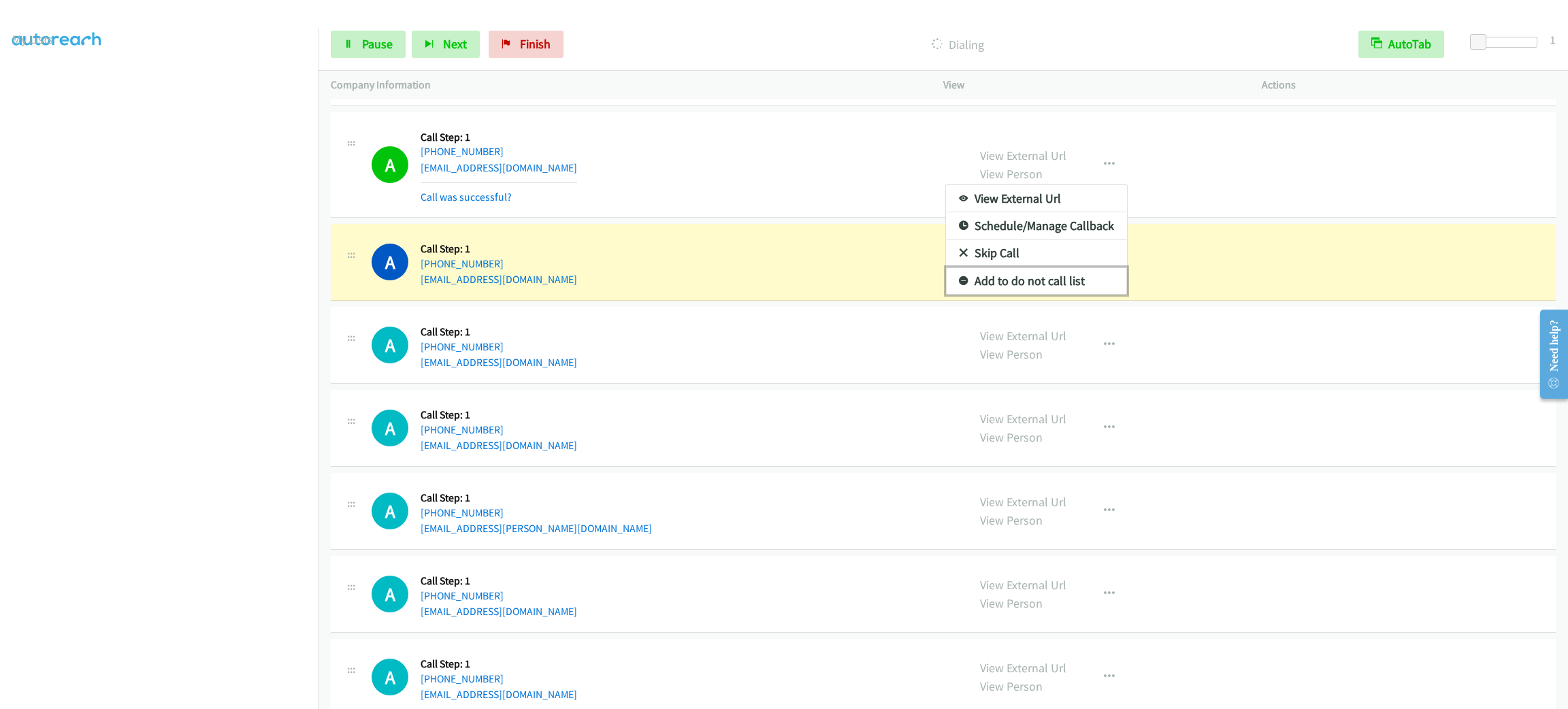
click at [1063, 294] on link "Add to do not call list" at bounding box center [1036, 281] width 181 height 27
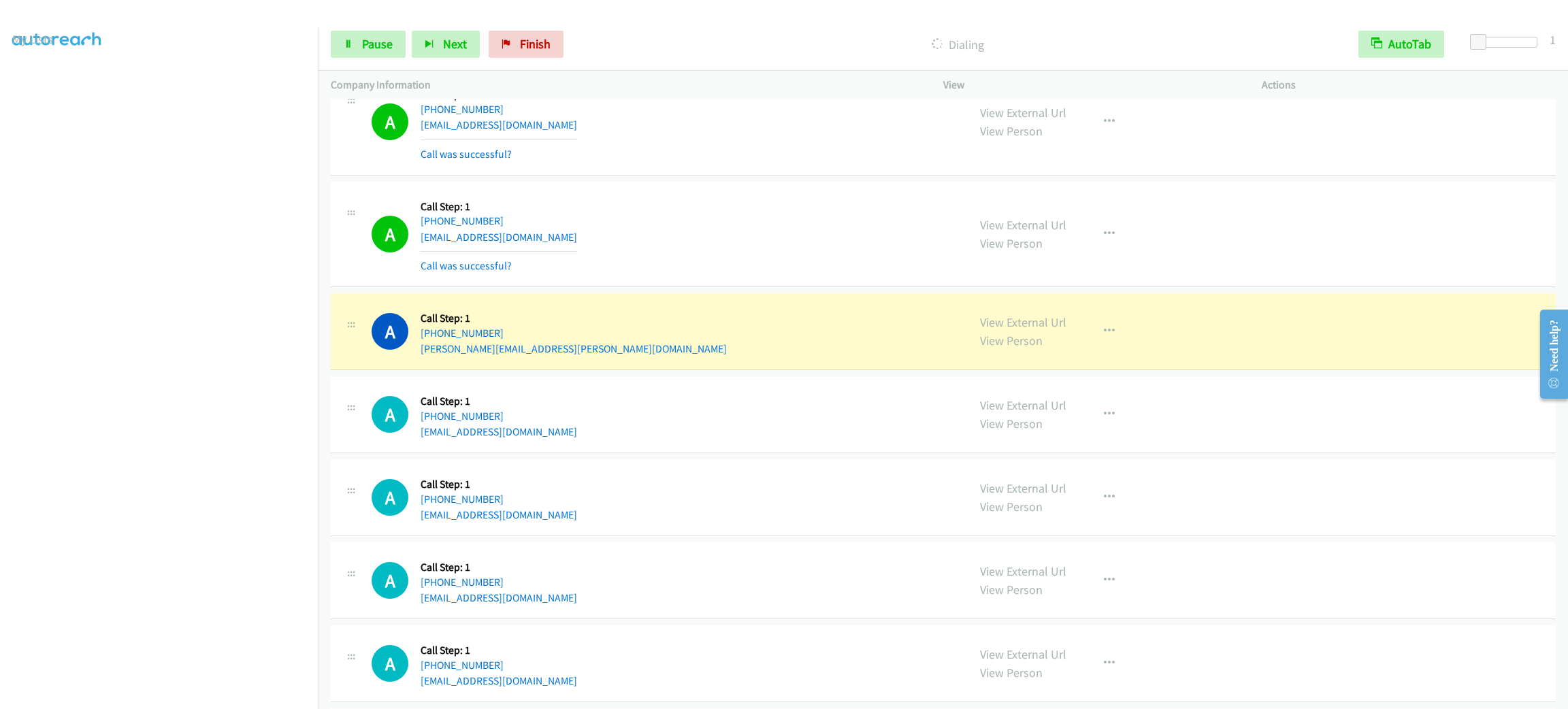
scroll to position [7581, 0]
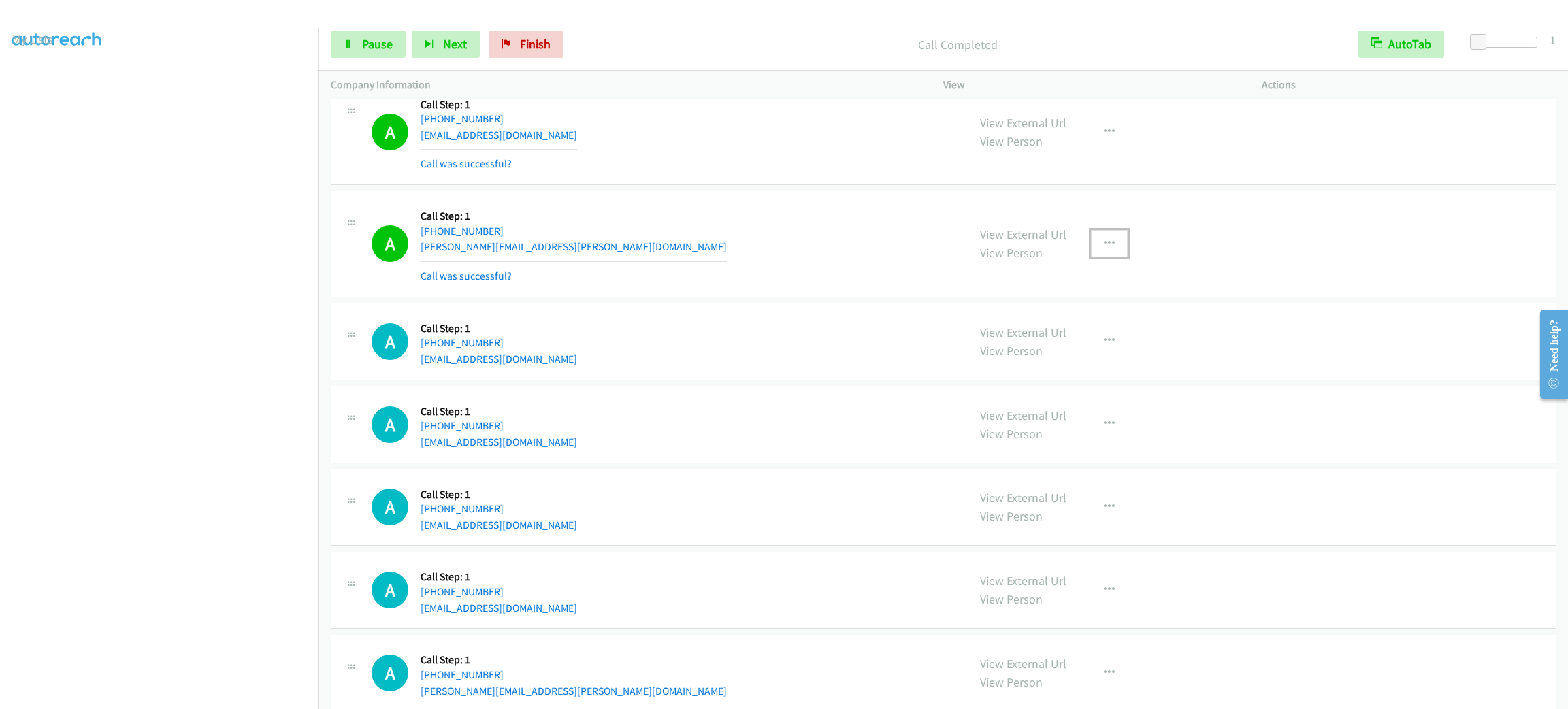
click at [1106, 258] on button "button" at bounding box center [1109, 243] width 37 height 27
click at [1096, 374] on link "Add to do not call list" at bounding box center [1036, 360] width 181 height 27
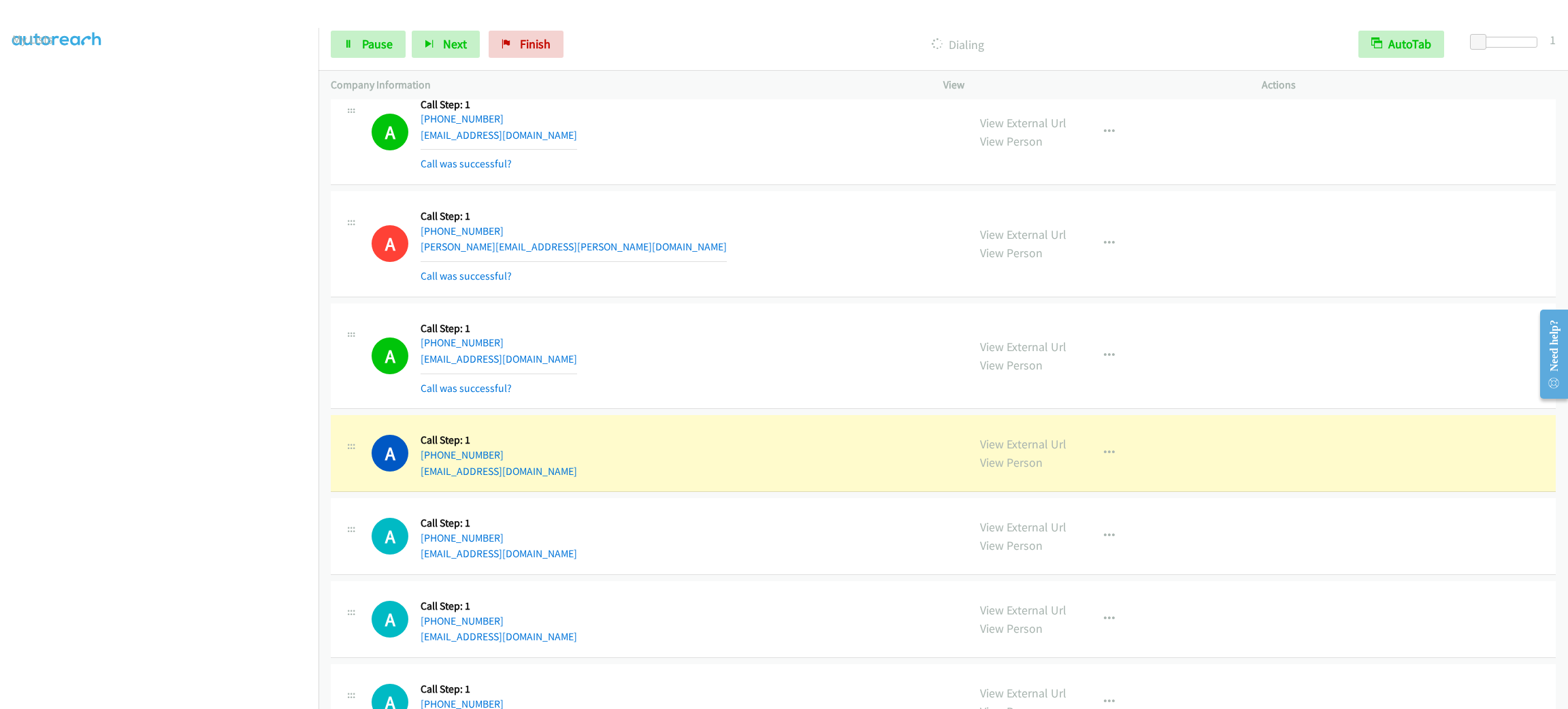
click at [181, 693] on section at bounding box center [159, 386] width 294 height 651
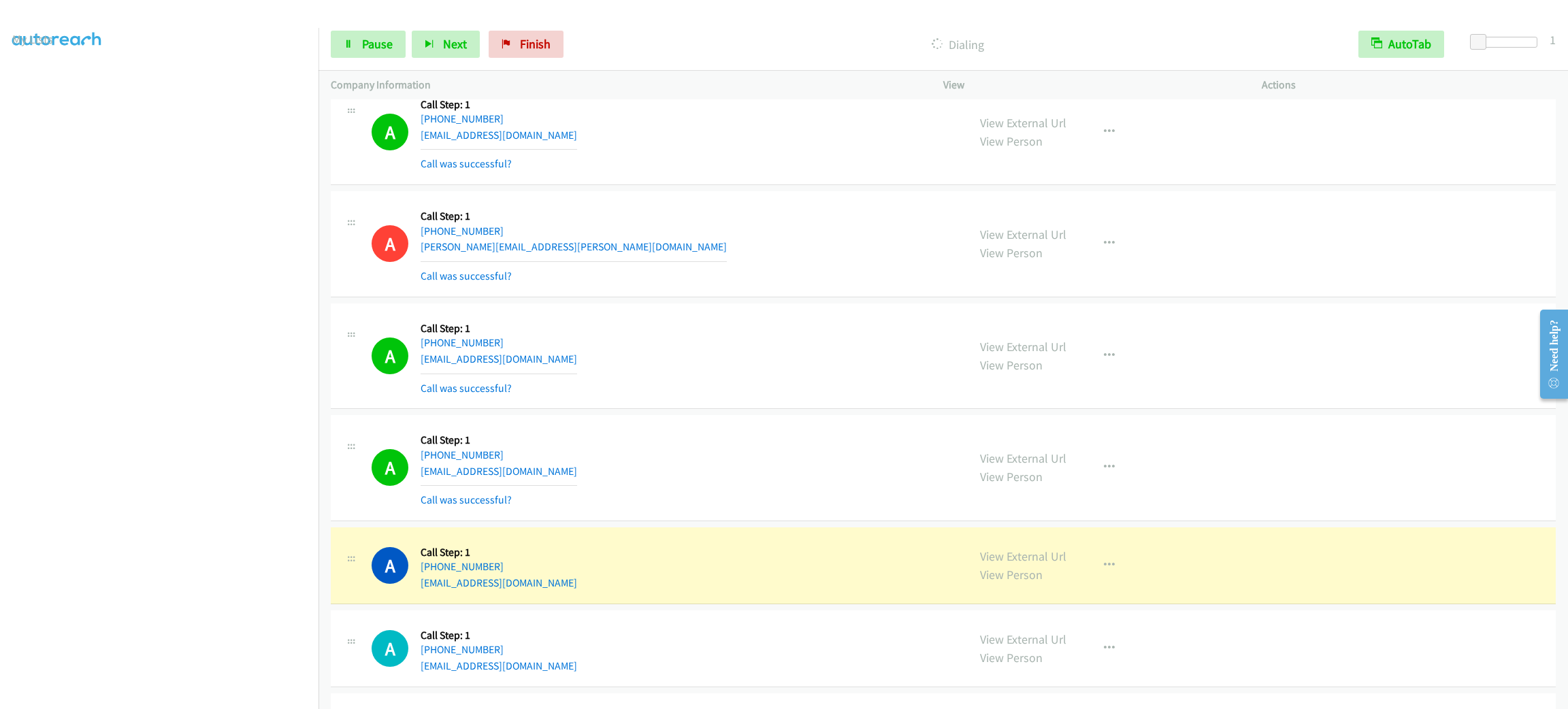
click at [1497, 481] on div "A Callback Scheduled Call Step: 1 America/New_York [PHONE_NUMBER] [EMAIL_ADDRES…" at bounding box center [943, 468] width 1225 height 106
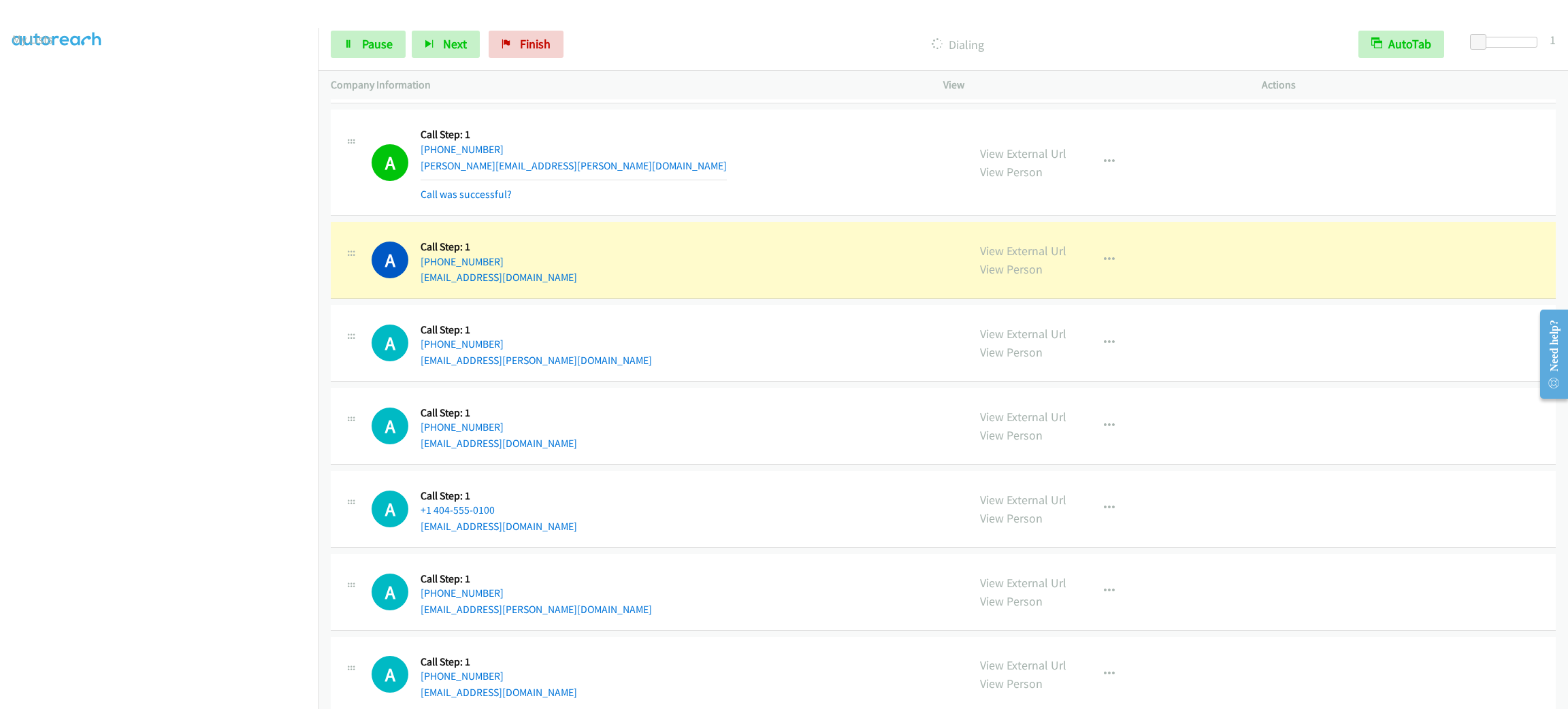
scroll to position [8295, 0]
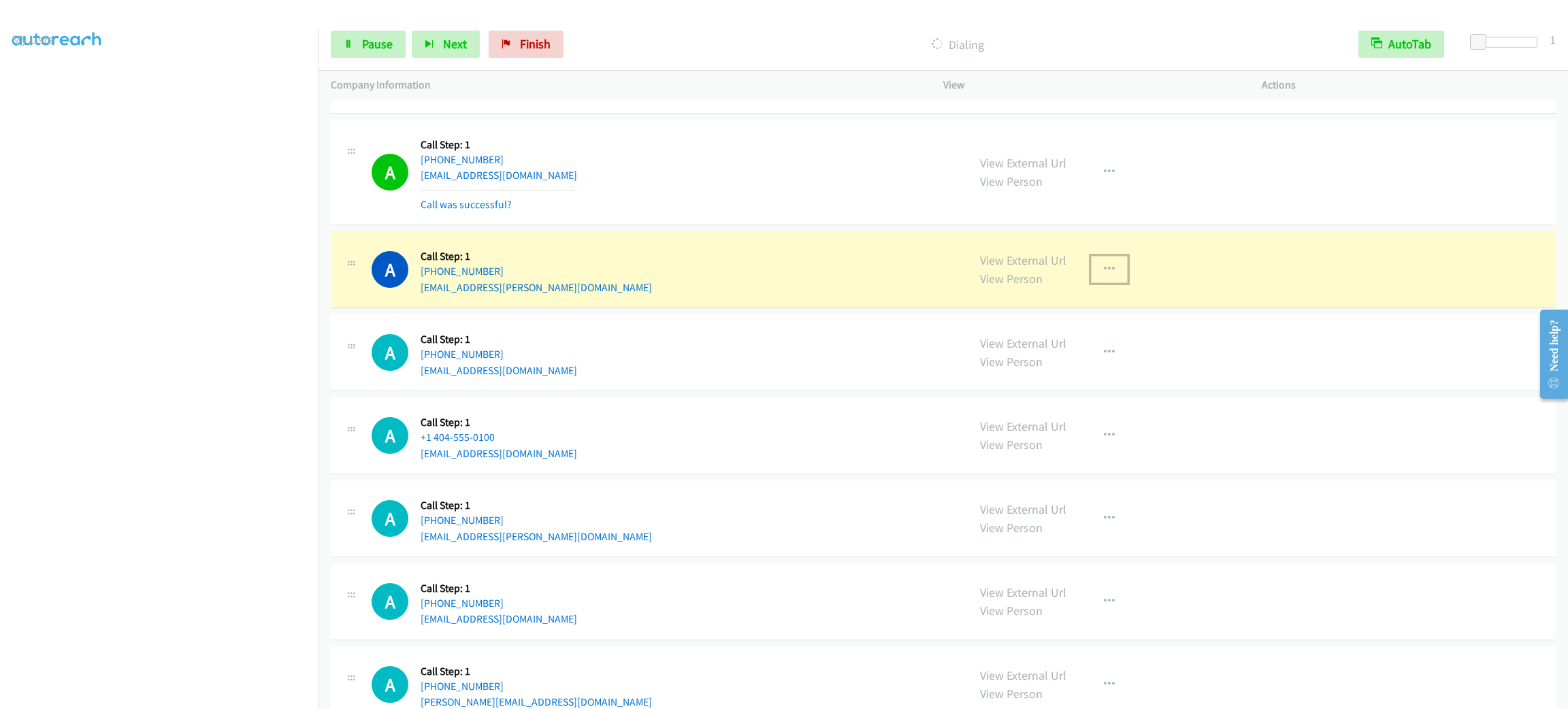
click at [1101, 277] on div "View External Url View Person View External Url Email Schedule/Manage Callback …" at bounding box center [1132, 269] width 331 height 52
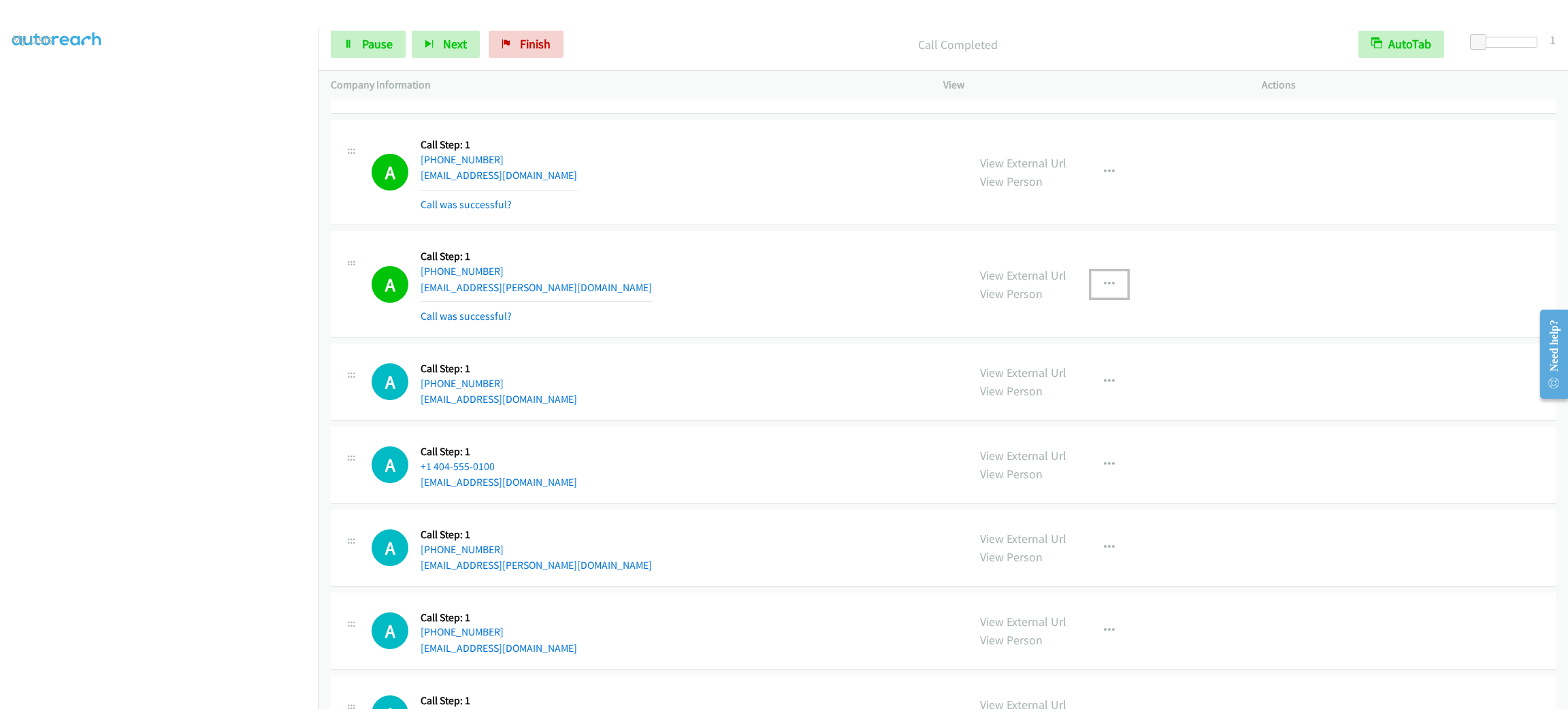
click at [1104, 290] on icon "button" at bounding box center [1109, 284] width 11 height 11
click at [1080, 407] on link "Add to do not call list" at bounding box center [1036, 400] width 181 height 27
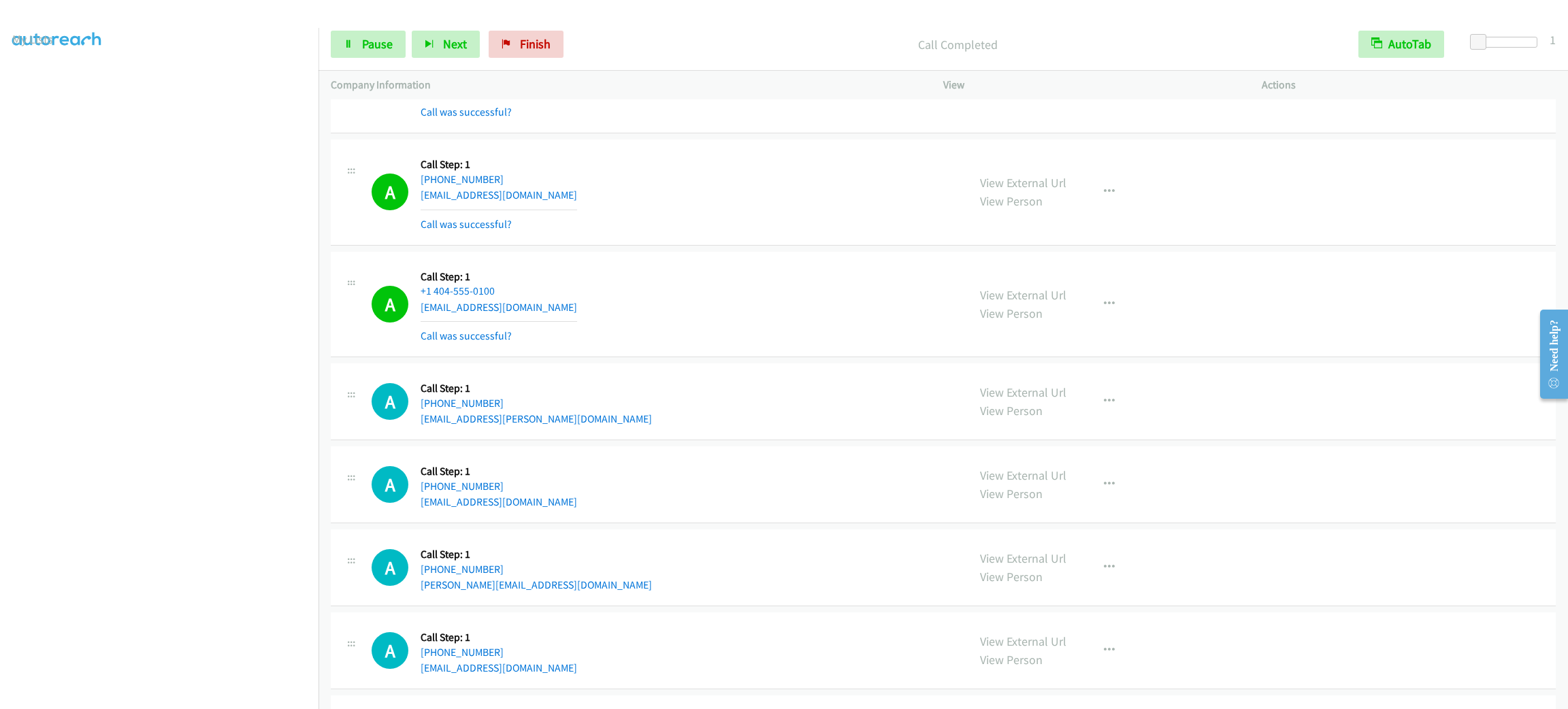
scroll to position [8692, 0]
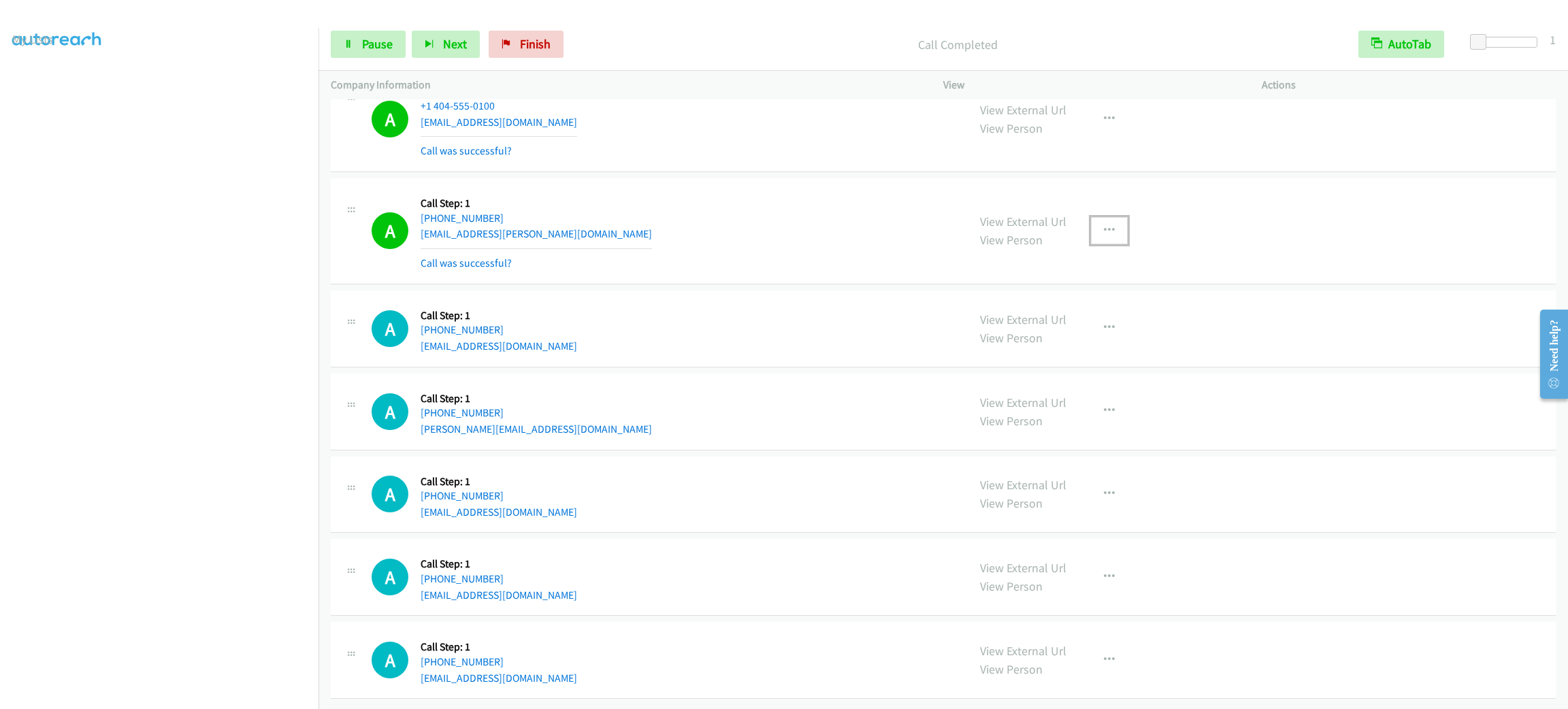
click at [1109, 230] on button "button" at bounding box center [1109, 230] width 37 height 27
click at [1076, 357] on link "Add to do not call list" at bounding box center [1036, 347] width 181 height 27
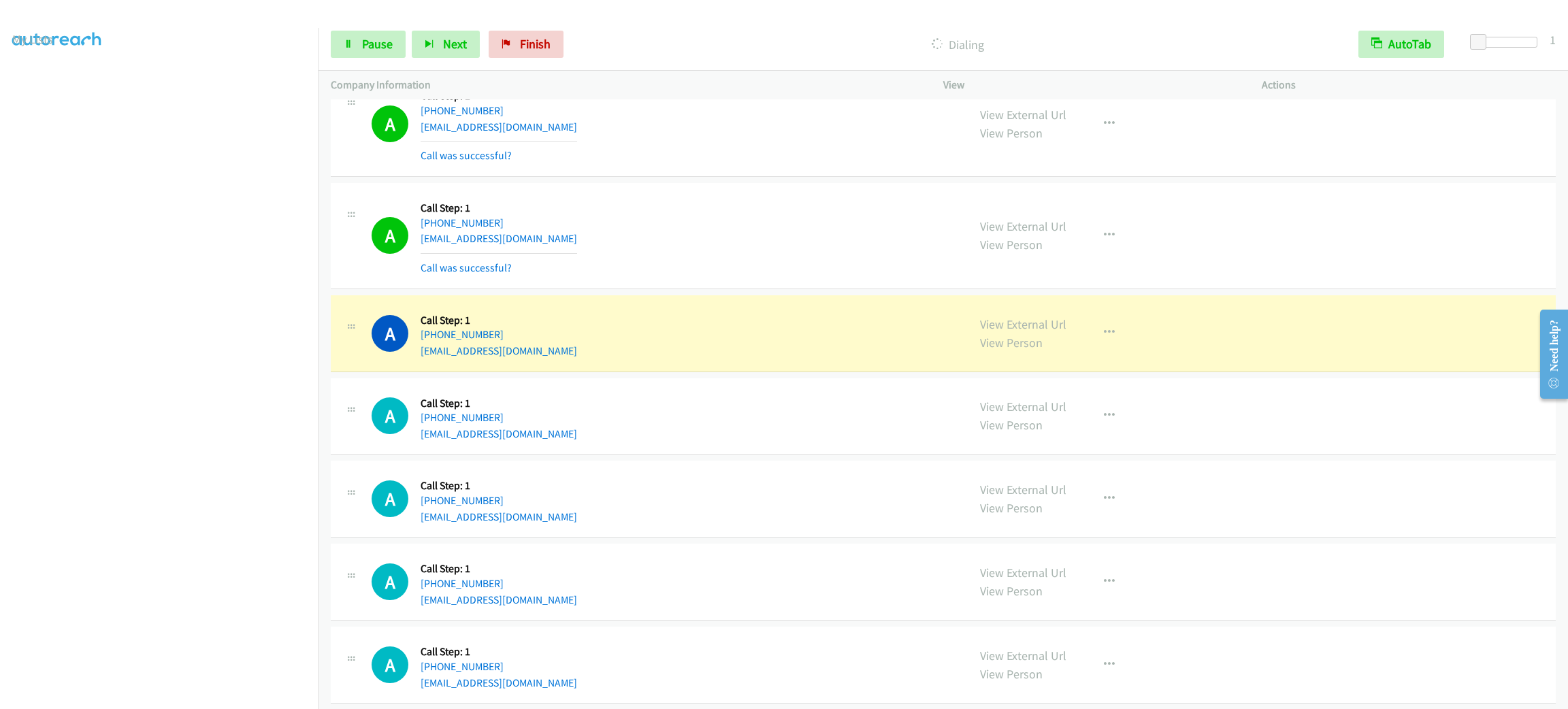
scroll to position [9566, 0]
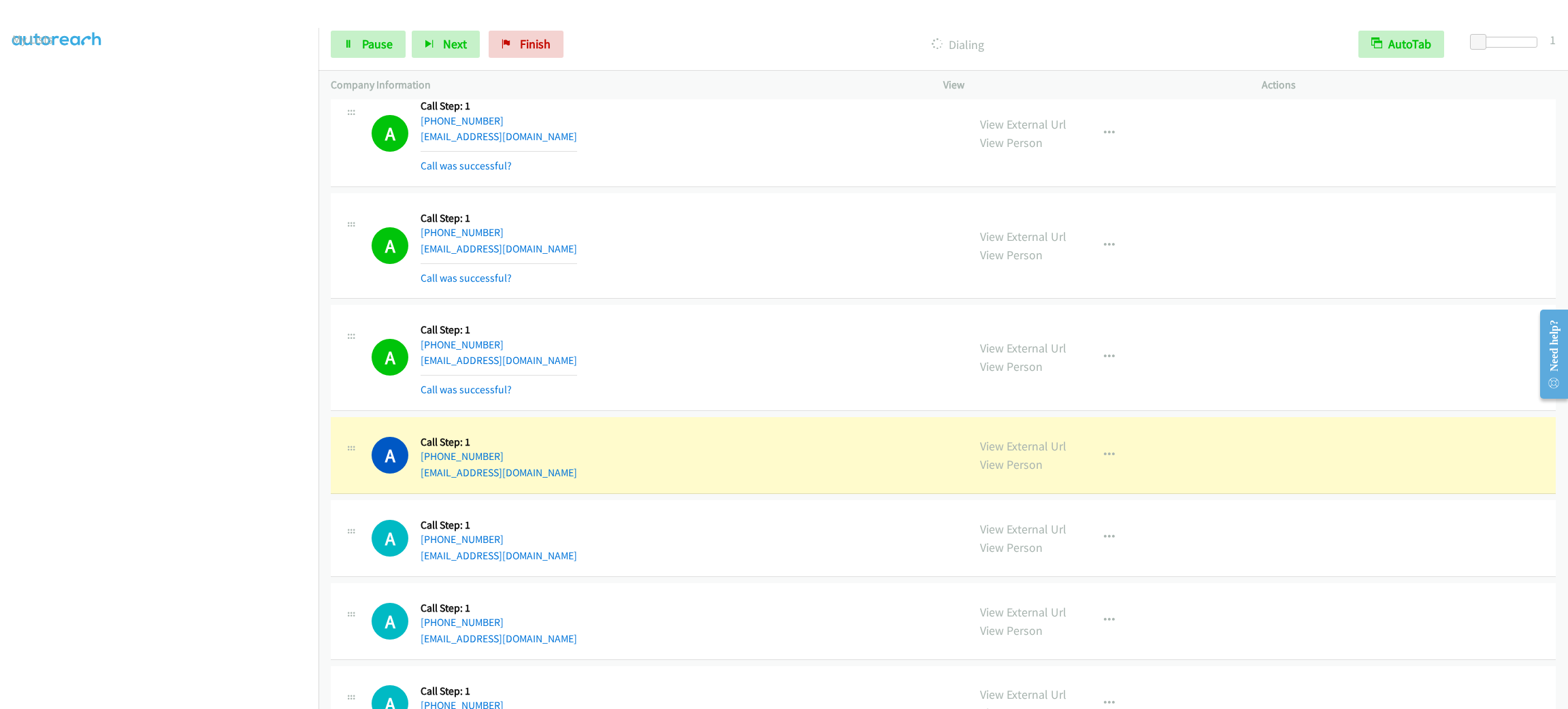
click at [904, 481] on div "A Callback Scheduled Call Step: 1 America/Los_Angeles [PHONE_NUMBER] [EMAIL_ADD…" at bounding box center [663, 455] width 584 height 52
drag, startPoint x: 1110, startPoint y: 470, endPoint x: 1101, endPoint y: 532, distance: 62.6
click at [1112, 469] on button "button" at bounding box center [1109, 455] width 37 height 27
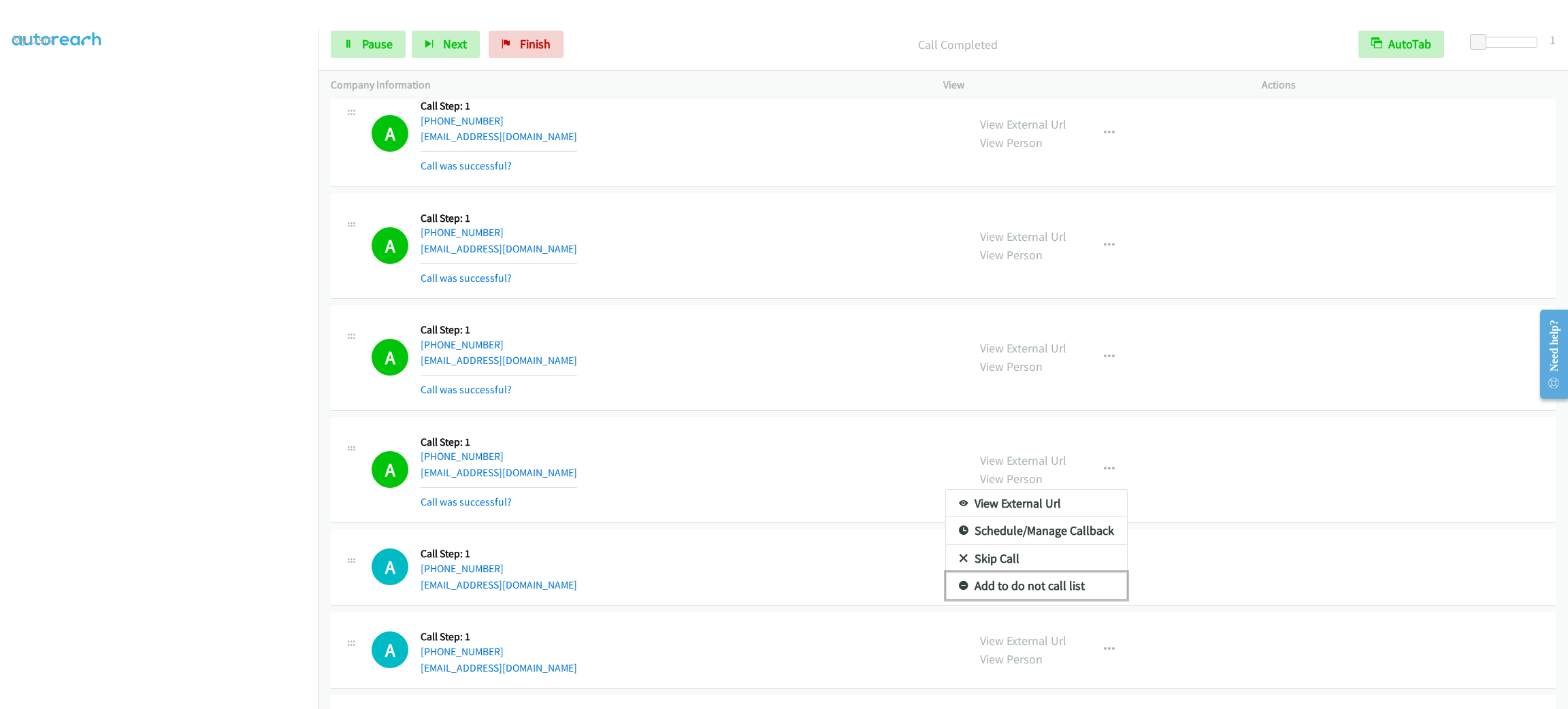
click at [1055, 600] on link "Add to do not call list" at bounding box center [1036, 586] width 181 height 27
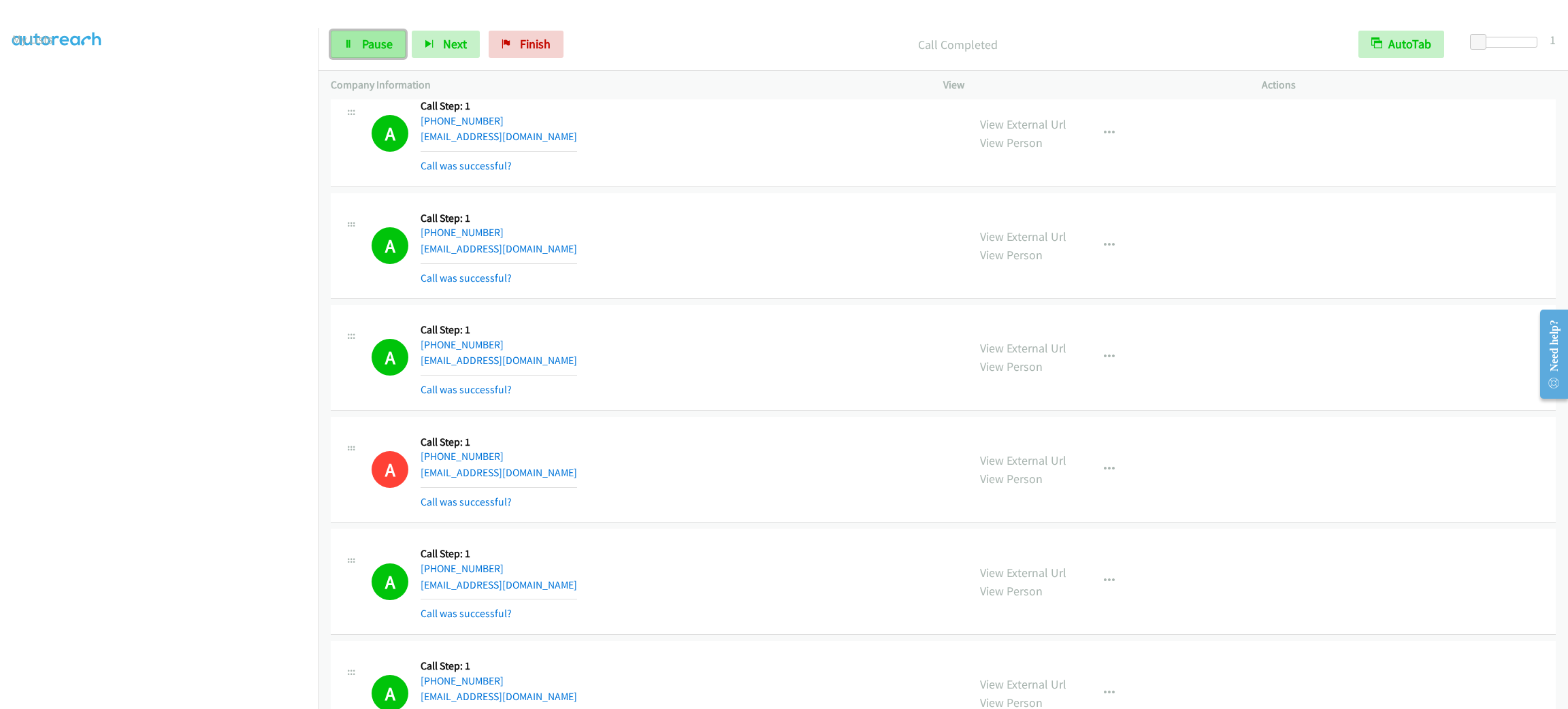
click at [363, 42] on span "Pause" at bounding box center [377, 44] width 31 height 16
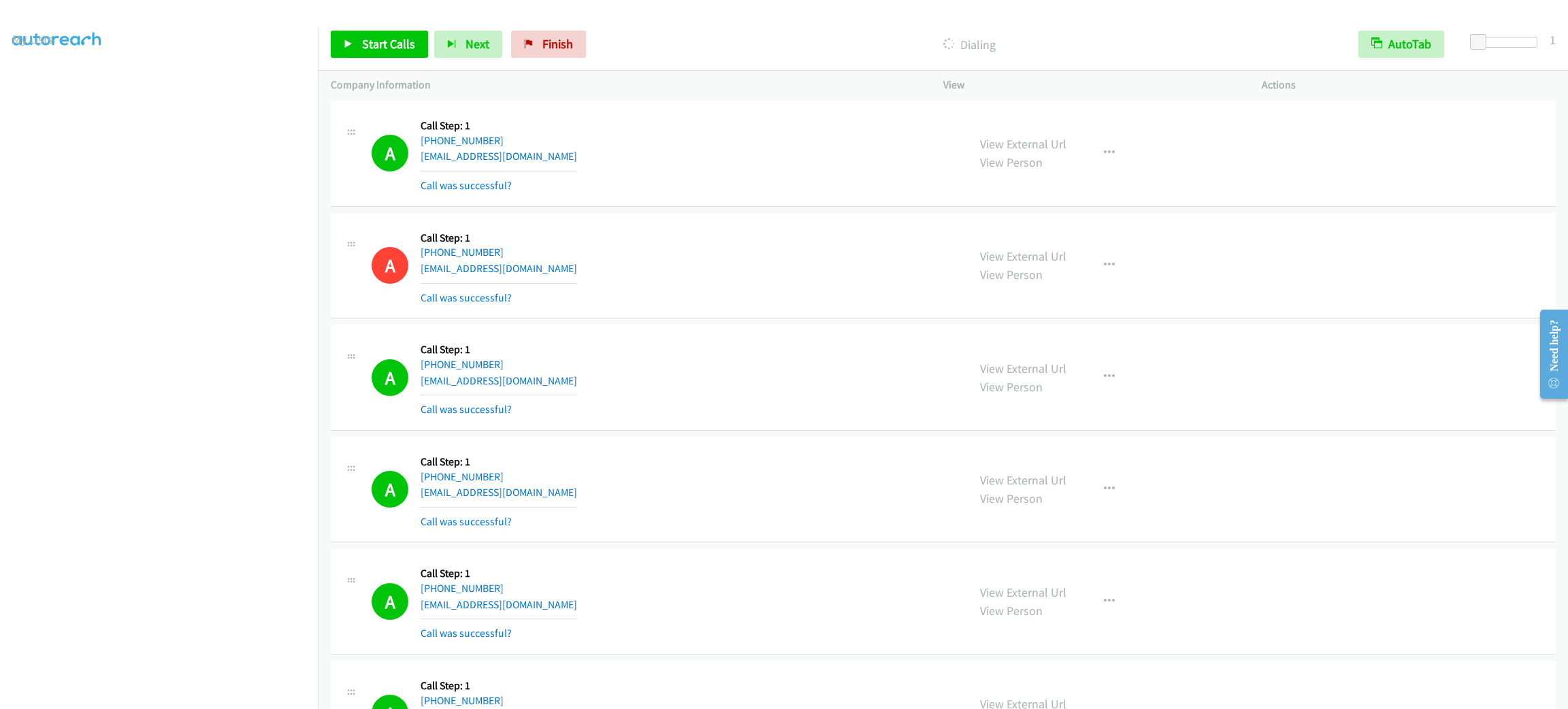
scroll to position [10178, 0]
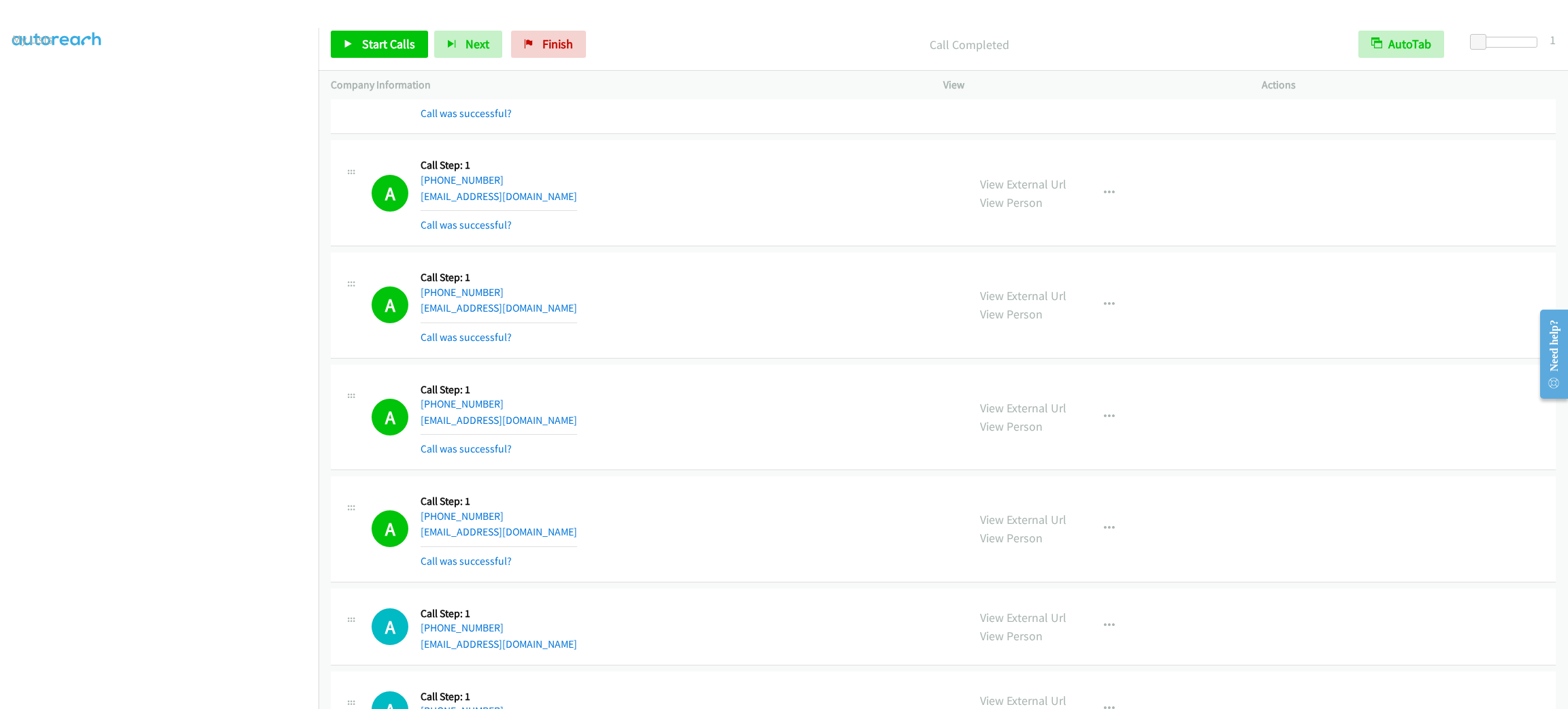
click at [488, 285] on div "A Callback Scheduled Call Step: 1 [GEOGRAPHIC_DATA]/[GEOGRAPHIC_DATA] [PHONE_NU…" at bounding box center [943, 305] width 1225 height 106
click at [671, 233] on div "A Callback Scheduled Call Step: 1 [GEOGRAPHIC_DATA]/[GEOGRAPHIC_DATA] [PHONE_NU…" at bounding box center [663, 192] width 584 height 81
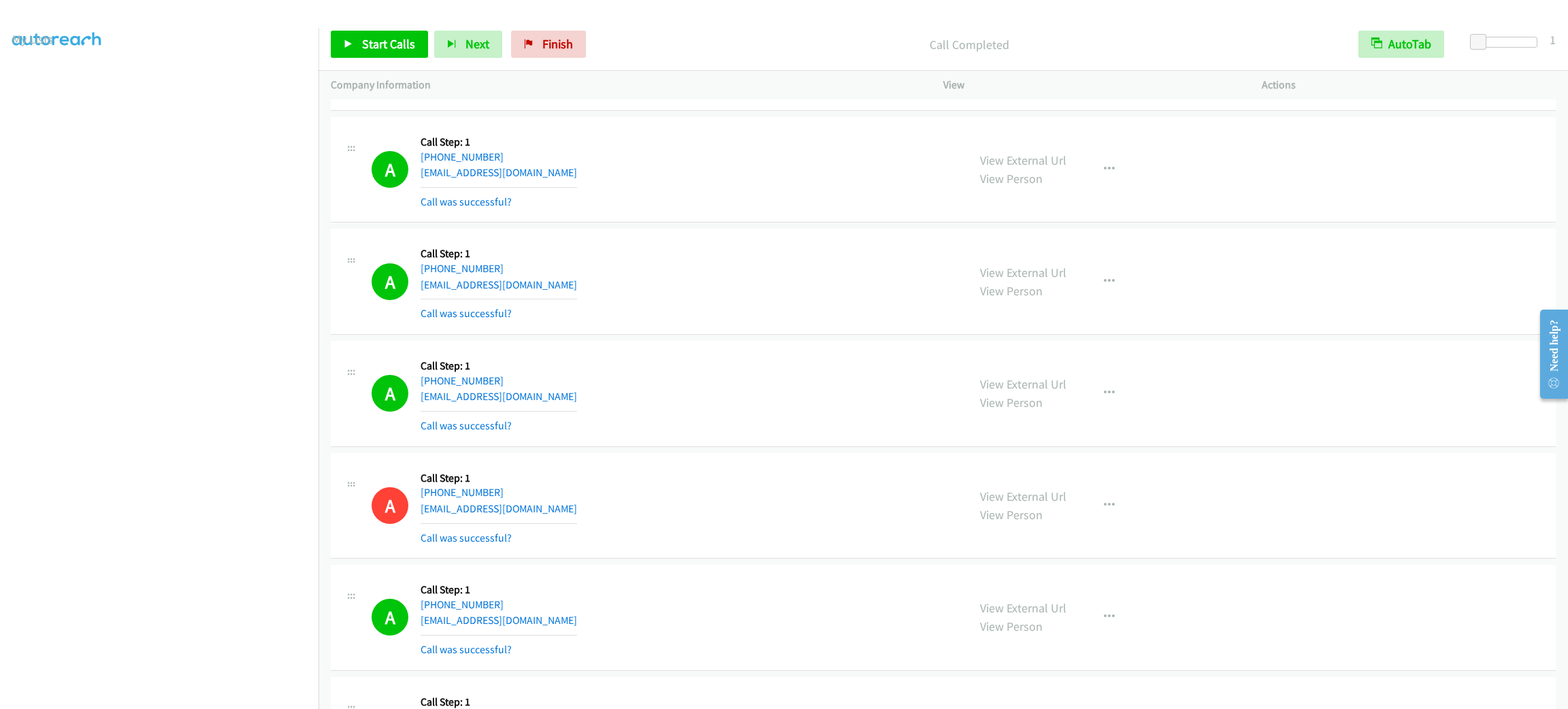
click at [1128, 407] on div "View External Url View Person View External Url Email Schedule/Manage Callback …" at bounding box center [1132, 393] width 331 height 81
click at [1110, 404] on button "button" at bounding box center [1109, 393] width 37 height 27
click at [1075, 524] on link "Add to do not call list" at bounding box center [1036, 510] width 181 height 27
